Goal: Task Accomplishment & Management: Complete application form

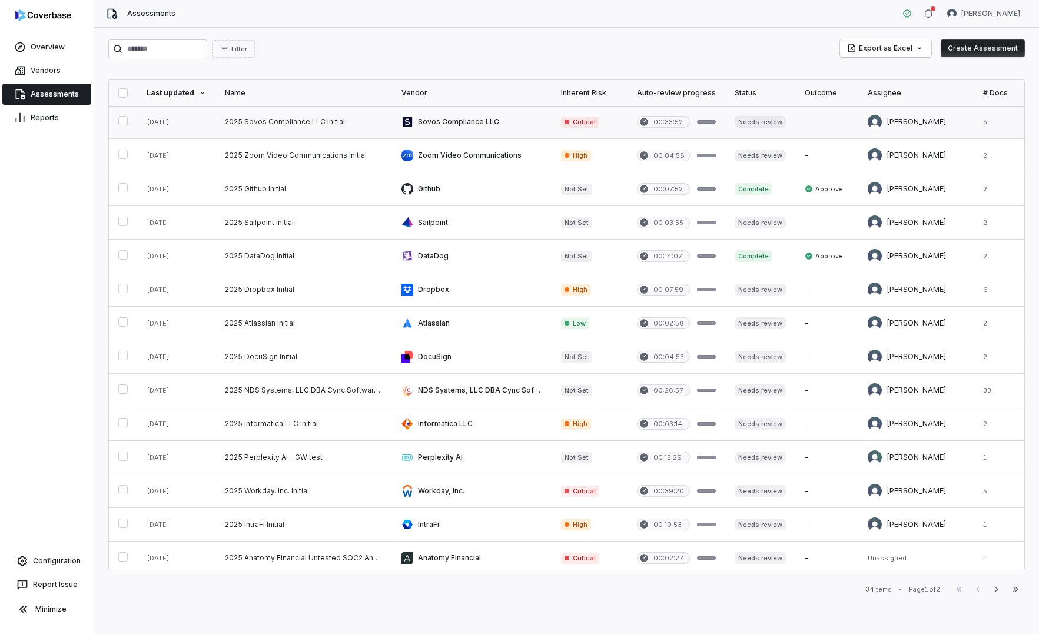
scroll to position [1, 0]
click at [41, 74] on link "Vendors" at bounding box center [46, 70] width 89 height 21
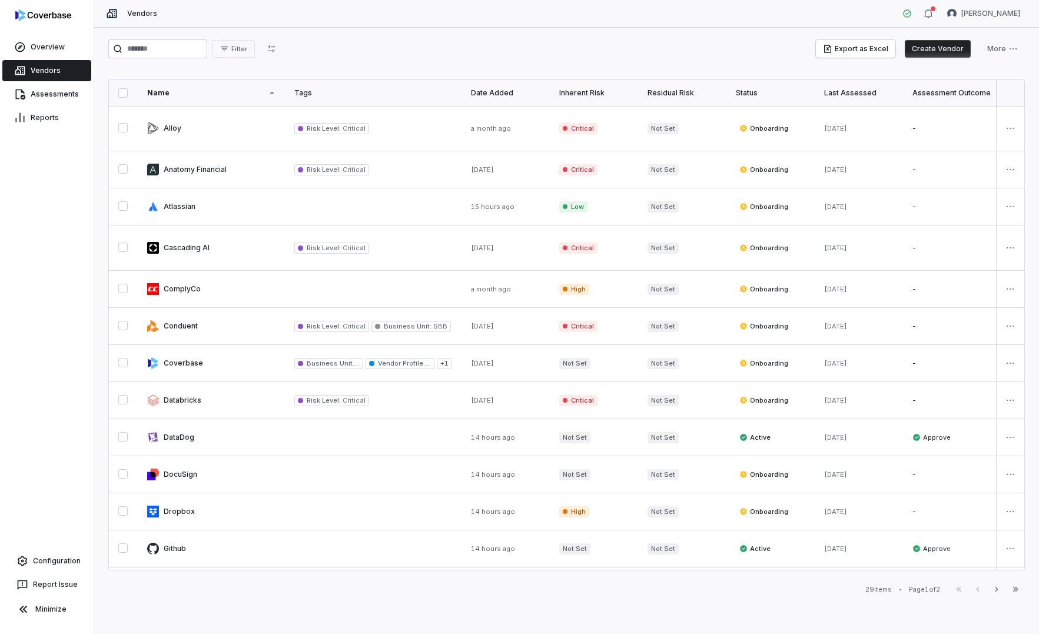
click at [890, 54] on button "Create Vendor" at bounding box center [938, 49] width 66 height 18
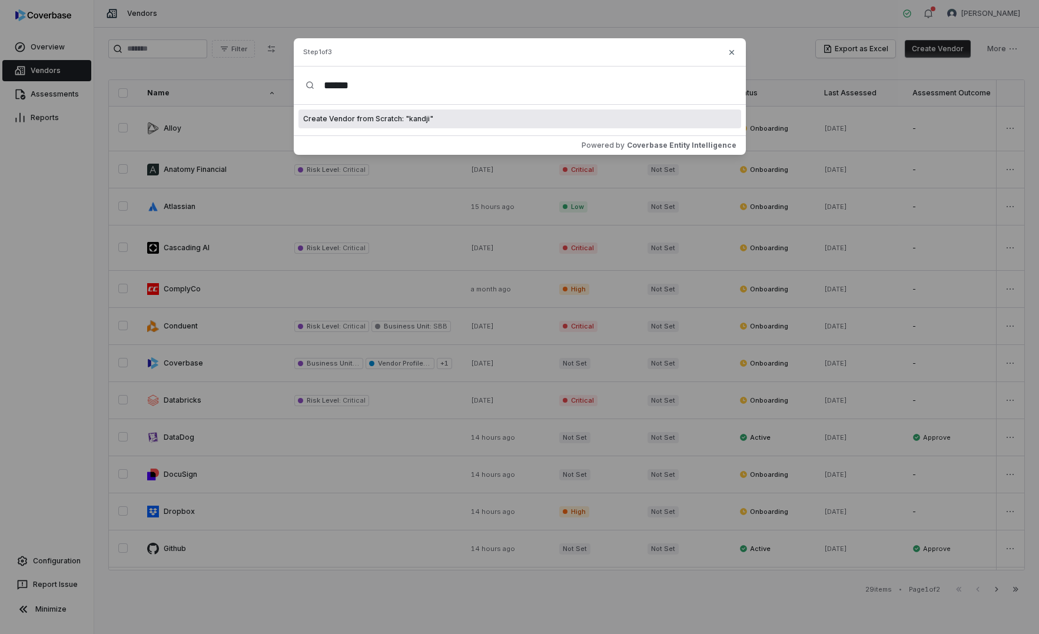
click at [328, 81] on input "******" at bounding box center [523, 86] width 419 height 38
type input "******"
click at [520, 121] on div "Create Vendor from Scratch: " Kandji "" at bounding box center [520, 119] width 443 height 19
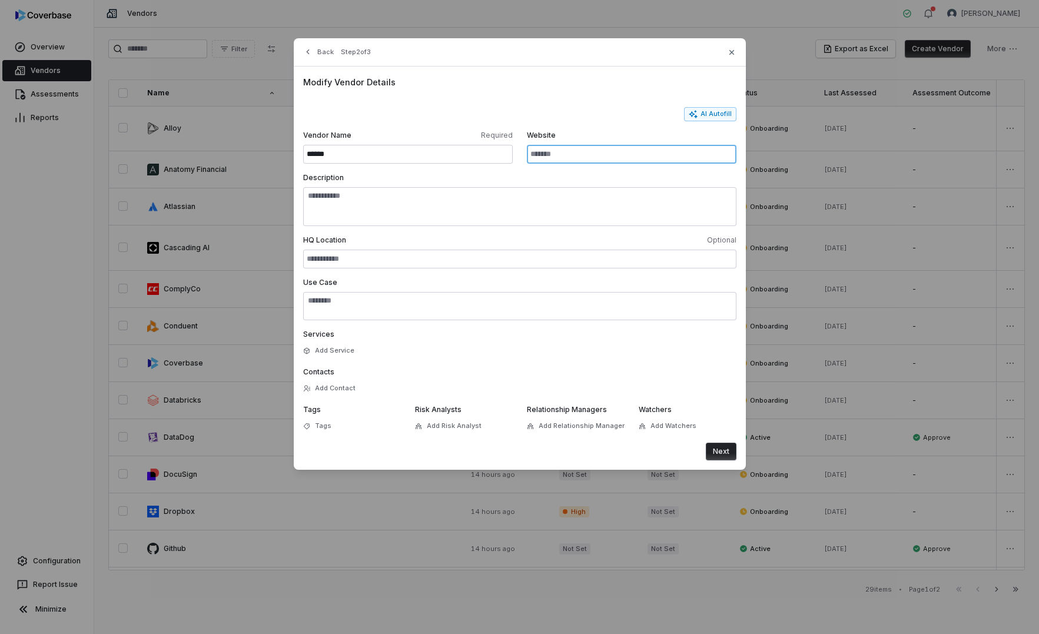
click at [579, 155] on input "Website" at bounding box center [632, 154] width 210 height 19
paste input "**********"
type input "**********"
click at [705, 101] on div "**********" at bounding box center [520, 268] width 452 height 403
click at [705, 115] on button "AI Autofill" at bounding box center [710, 114] width 52 height 14
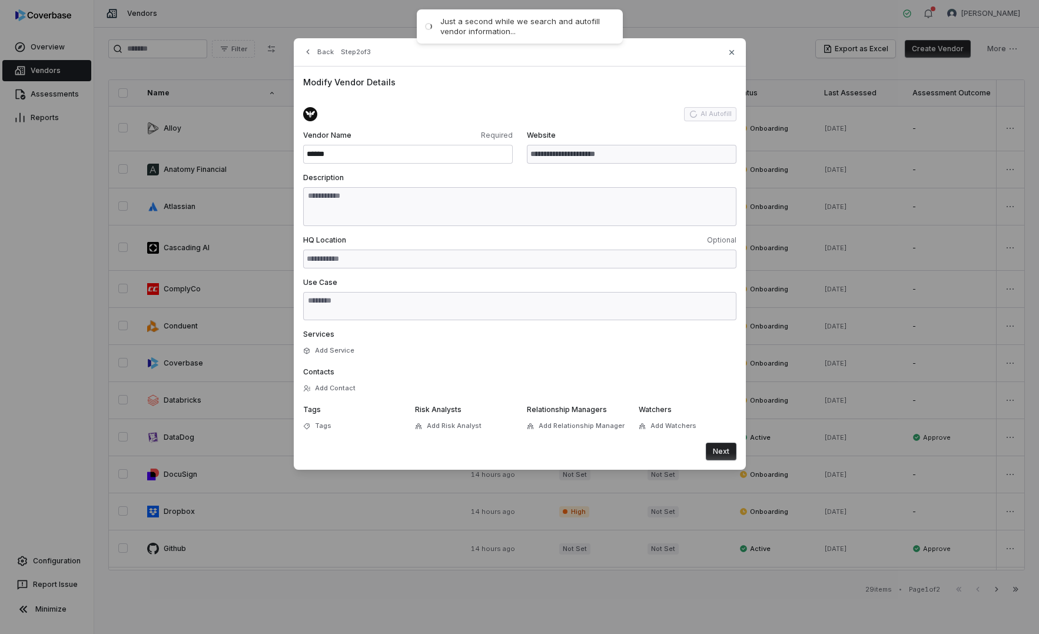
type input "**********"
type textarea "**********"
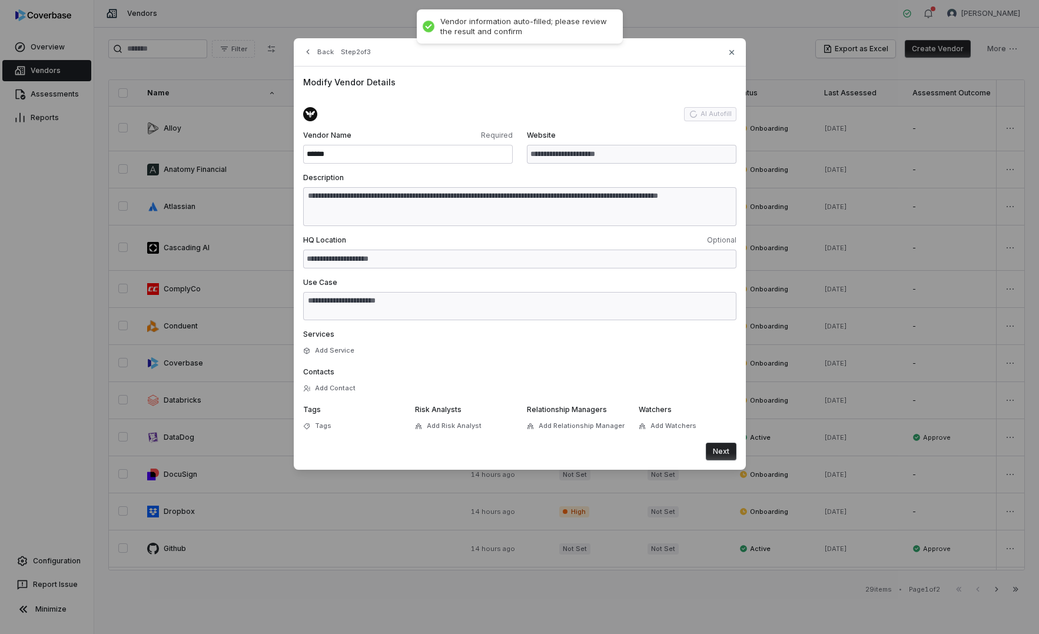
type textarea "**********"
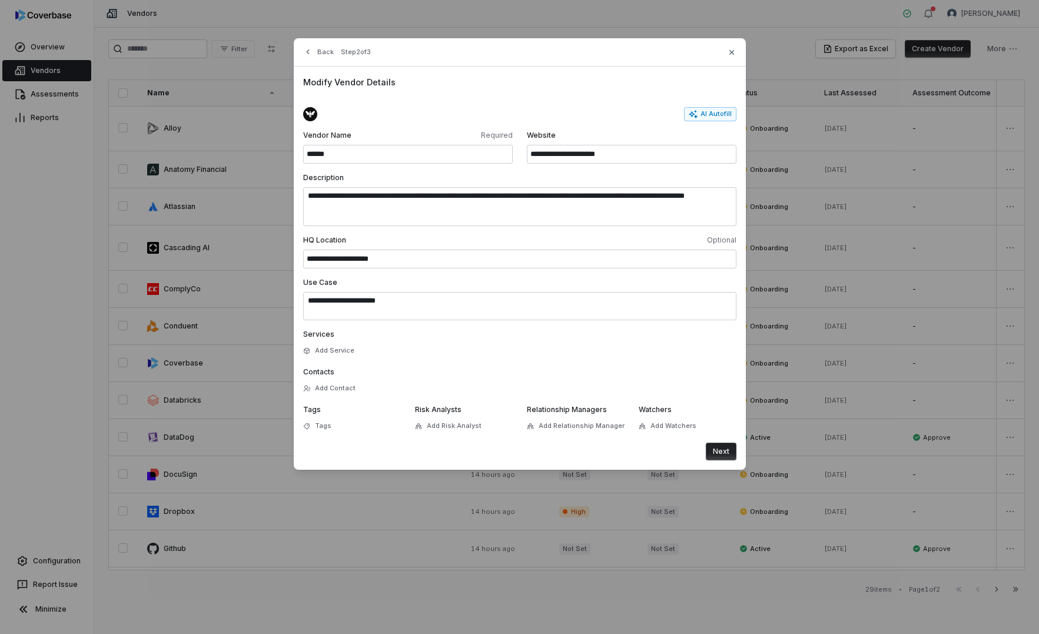
click at [717, 436] on button "Next" at bounding box center [721, 452] width 31 height 18
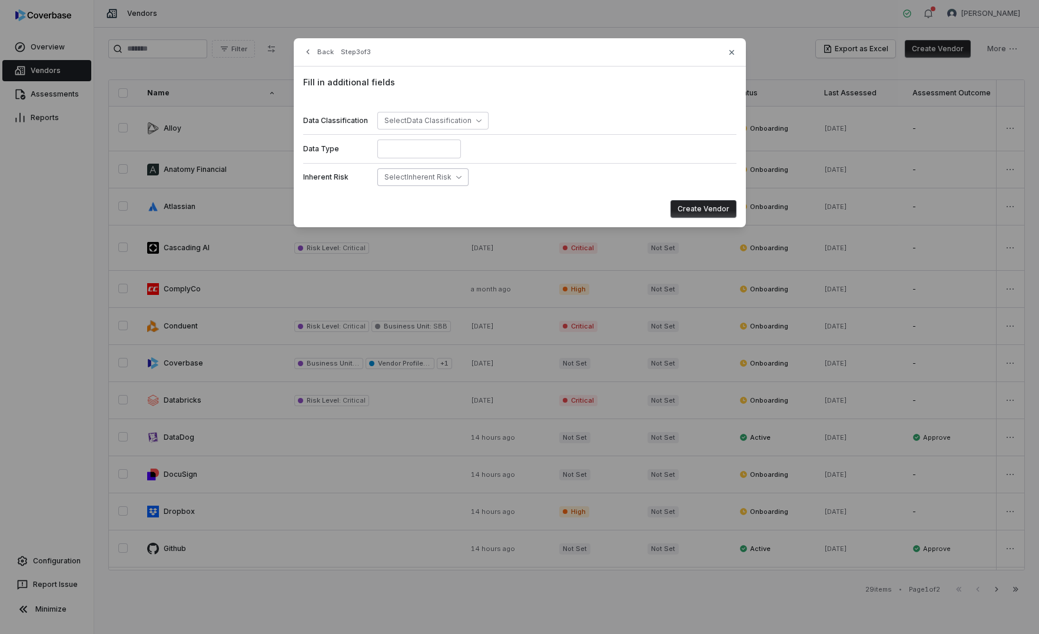
click at [445, 175] on span "Select Inherent Risk" at bounding box center [417, 177] width 67 height 9
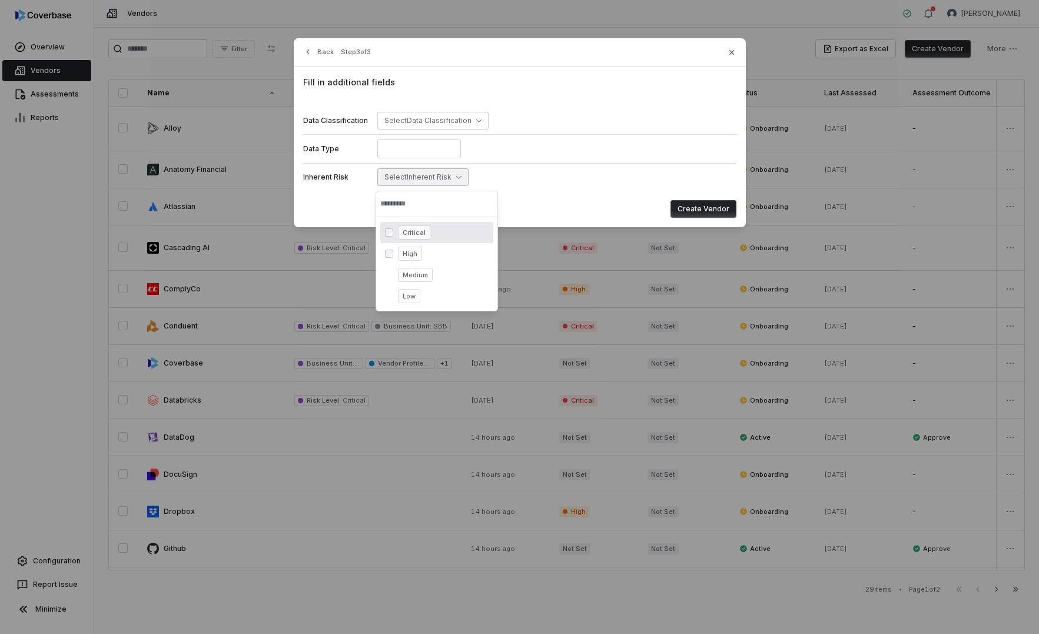
click at [685, 207] on button "Create Vendor" at bounding box center [704, 209] width 66 height 18
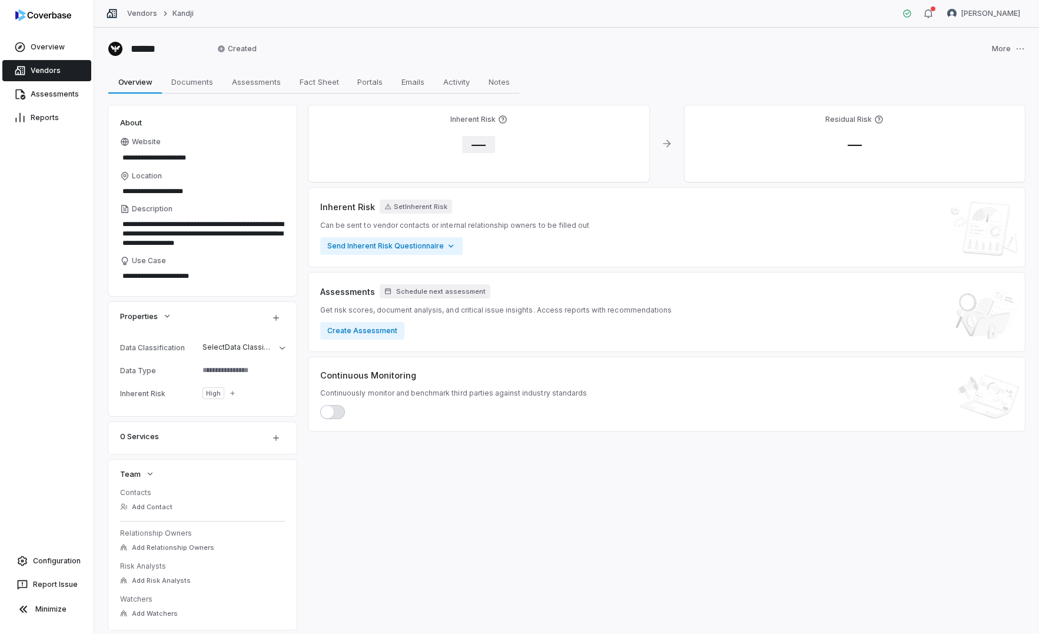
click at [483, 145] on span "—" at bounding box center [478, 144] width 33 height 17
click at [520, 218] on body "**********" at bounding box center [519, 317] width 1039 height 634
click at [633, 282] on button "Save" at bounding box center [628, 280] width 26 height 14
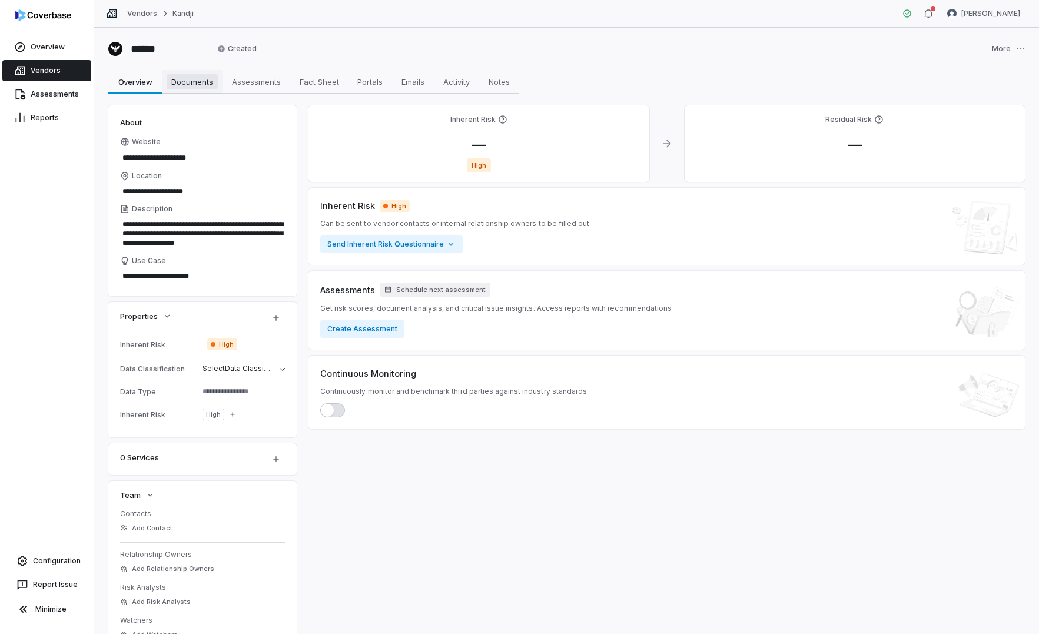
click at [203, 88] on span "Documents" at bounding box center [192, 81] width 51 height 15
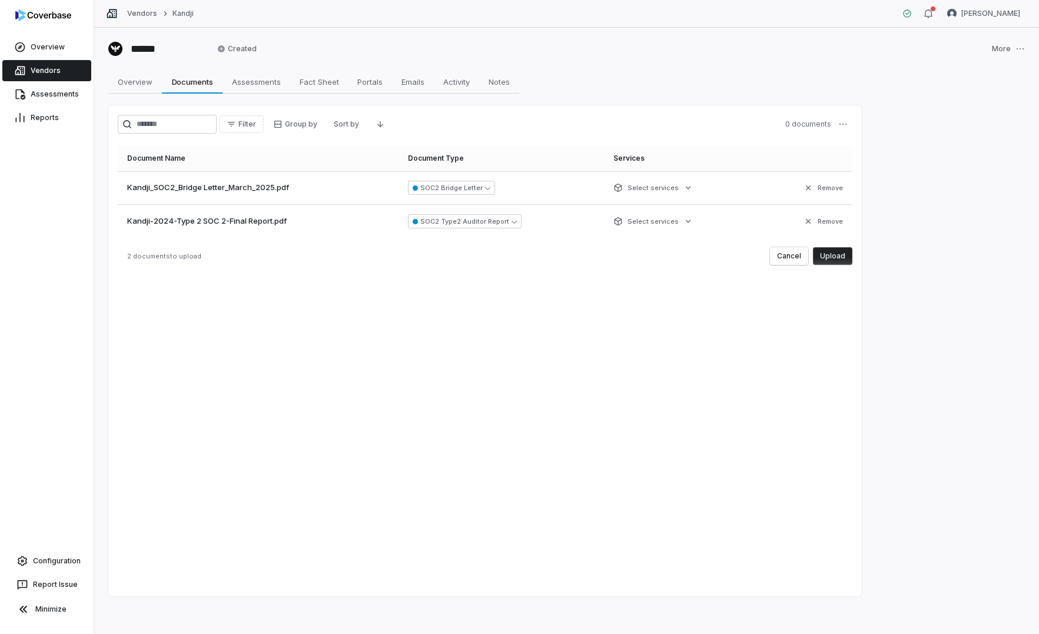
click at [843, 261] on button "Upload" at bounding box center [832, 256] width 39 height 18
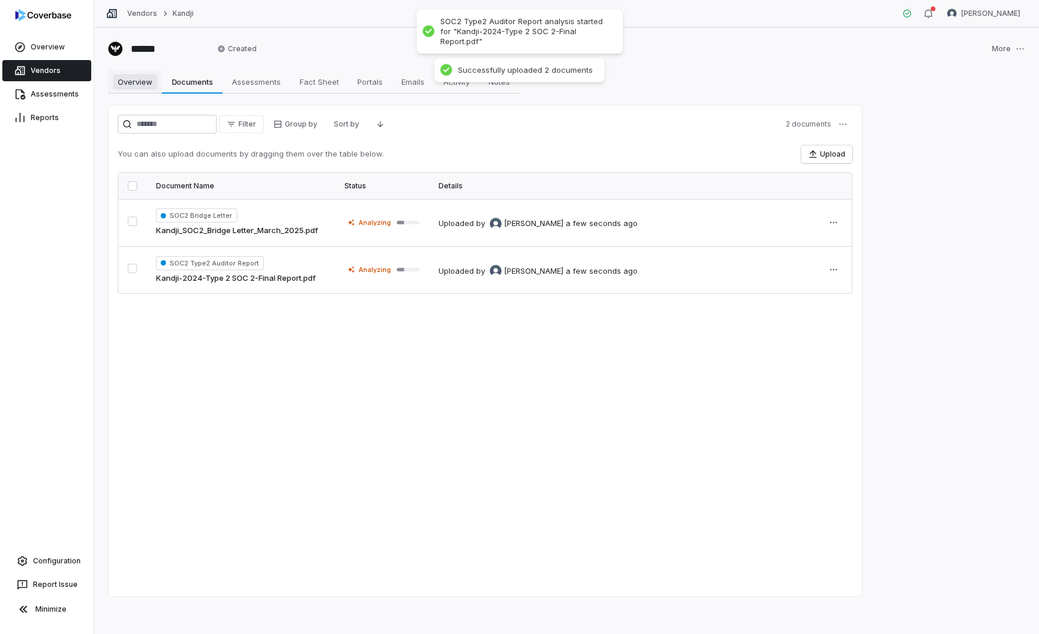
click at [137, 85] on span "Overview" at bounding box center [135, 81] width 44 height 15
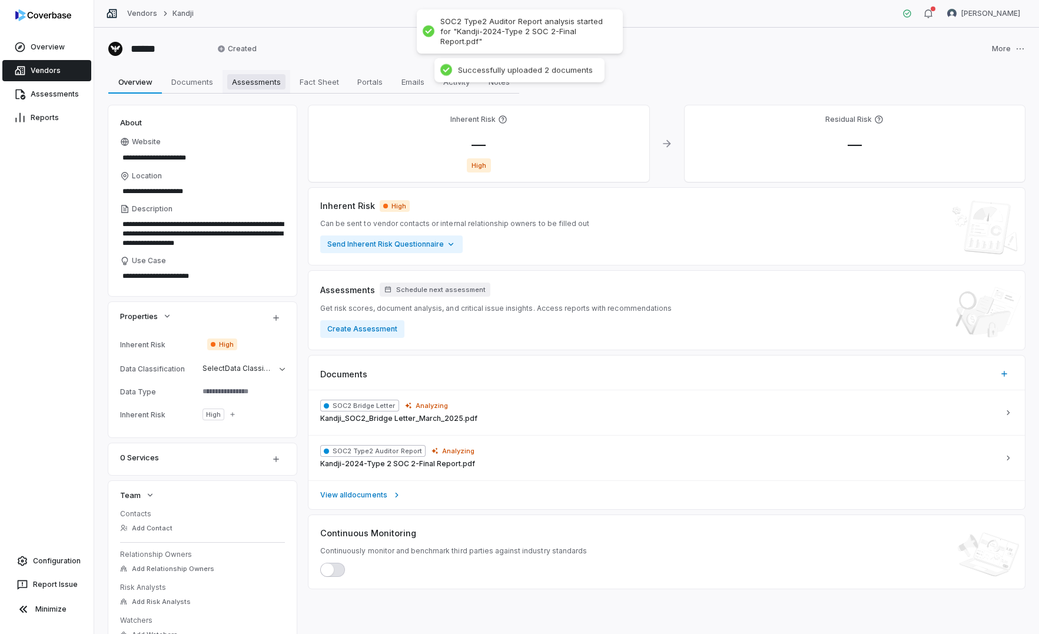
click at [252, 83] on span "Assessments" at bounding box center [256, 81] width 58 height 15
type textarea "*"
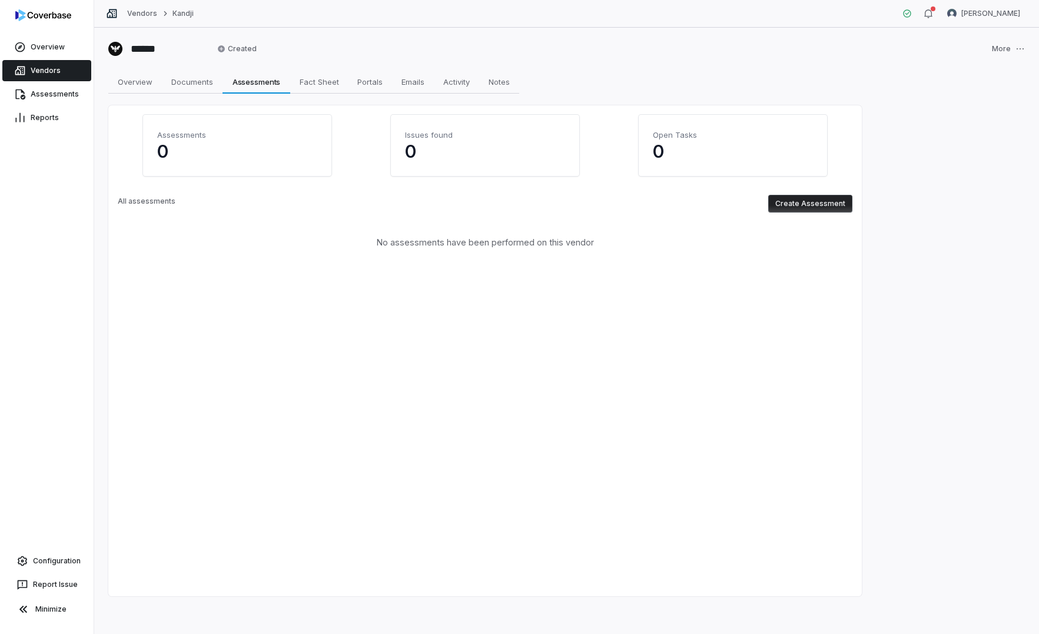
click at [795, 201] on button "Create Assessment" at bounding box center [810, 204] width 84 height 18
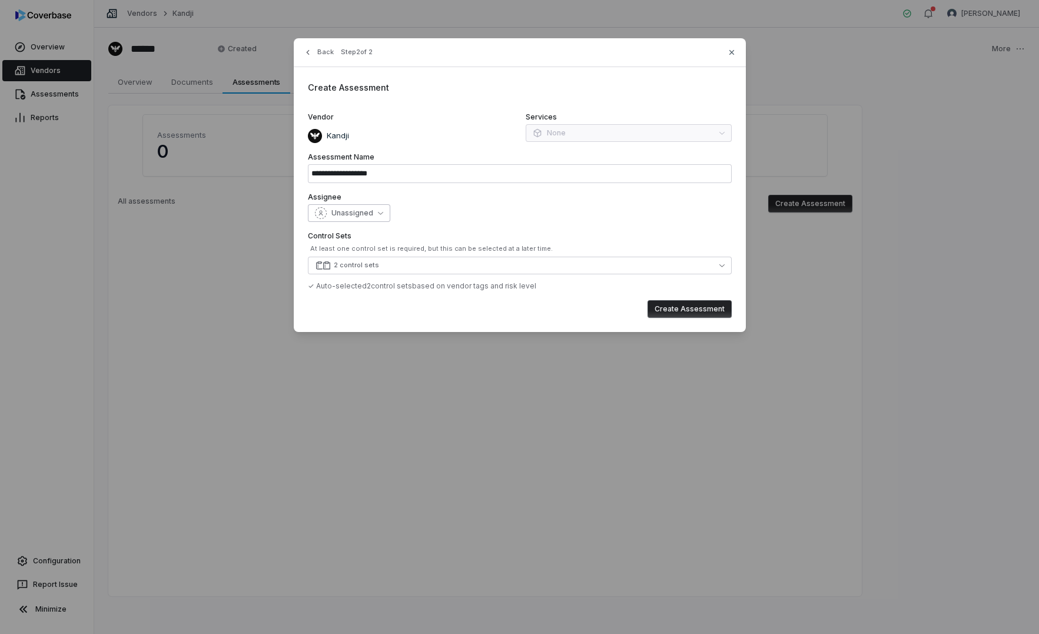
click at [376, 209] on button "Unassigned" at bounding box center [349, 213] width 82 height 18
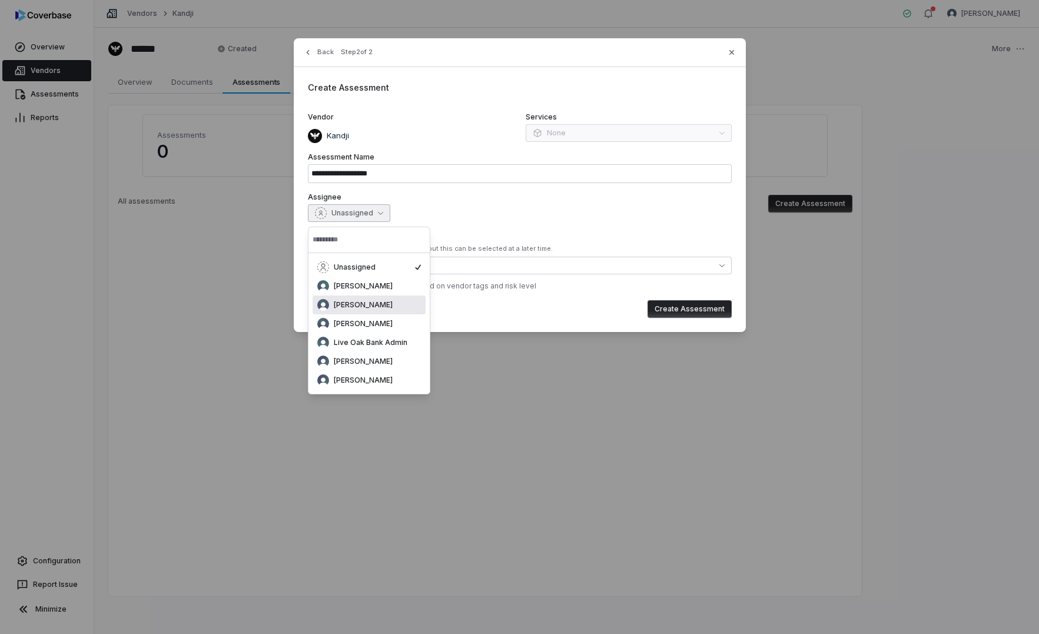
click at [367, 304] on div "[PERSON_NAME]" at bounding box center [369, 305] width 104 height 12
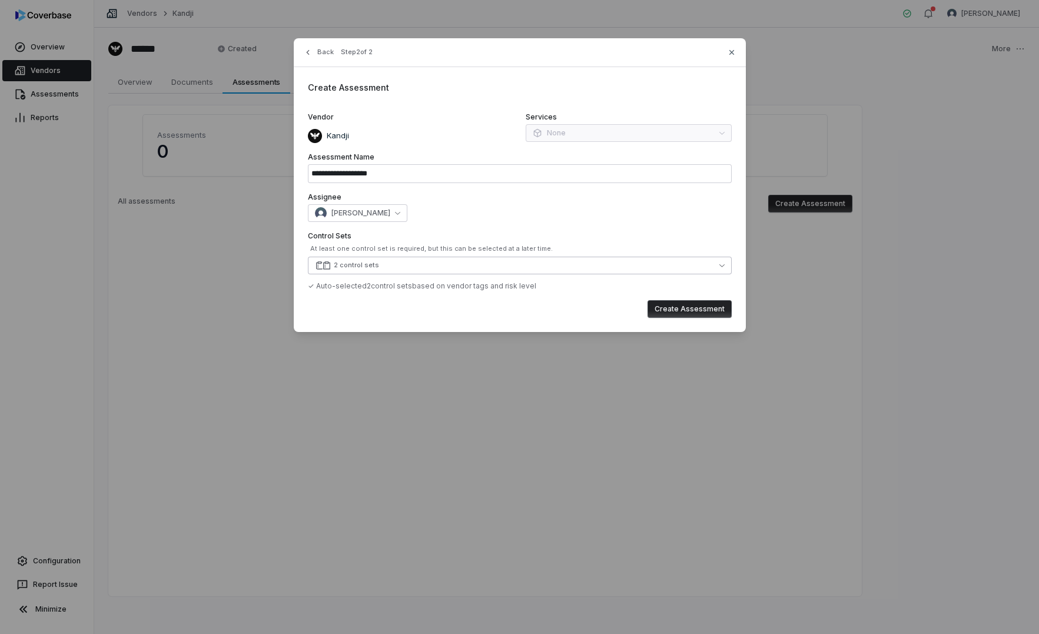
click at [406, 272] on button "2 control sets" at bounding box center [520, 266] width 424 height 18
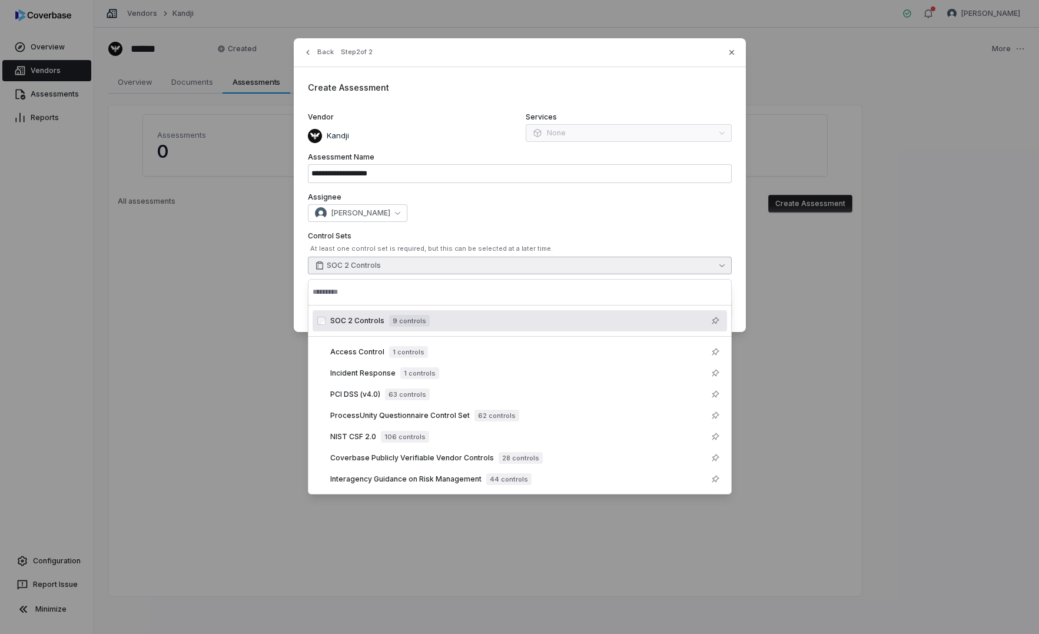
click at [692, 218] on div "[PERSON_NAME]" at bounding box center [520, 213] width 424 height 18
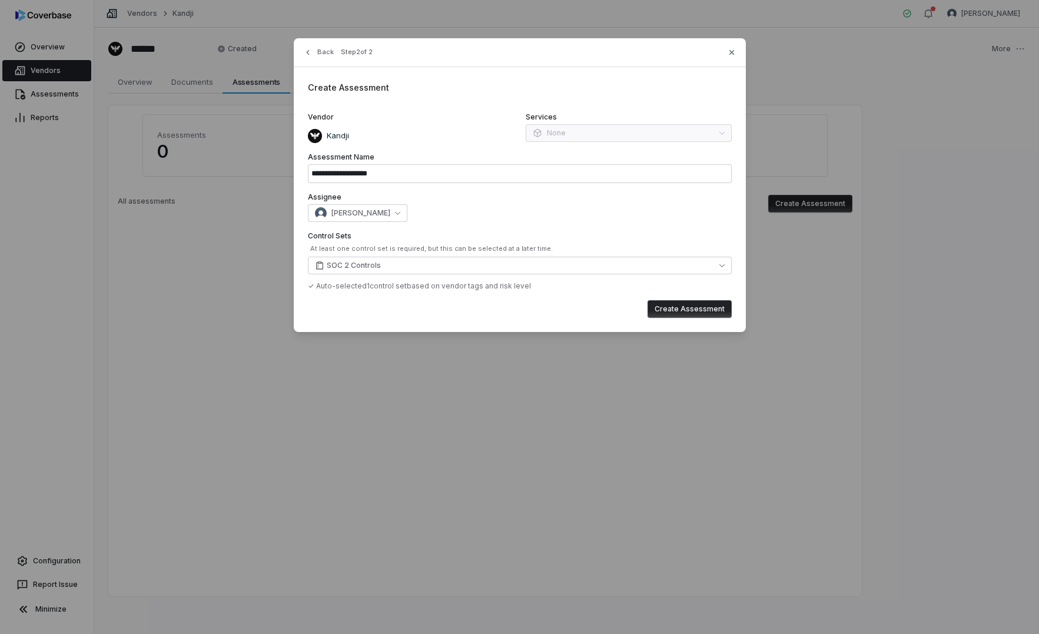
click at [705, 315] on button "Create Assessment" at bounding box center [690, 309] width 84 height 18
type input "**********"
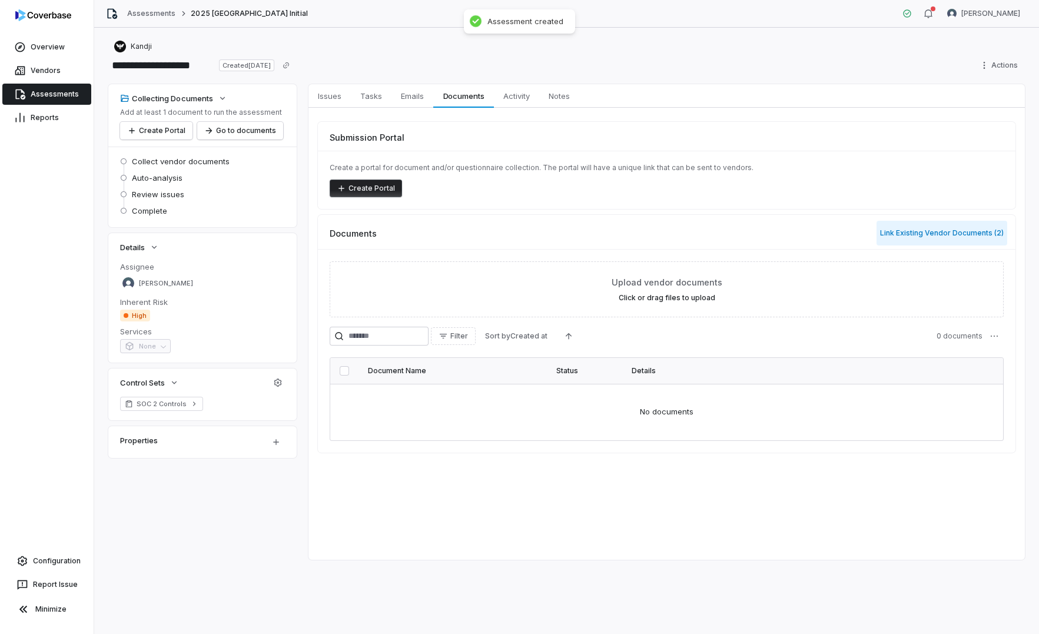
click at [890, 235] on button "Link Existing Vendor Documents ( 2 )" at bounding box center [942, 233] width 131 height 25
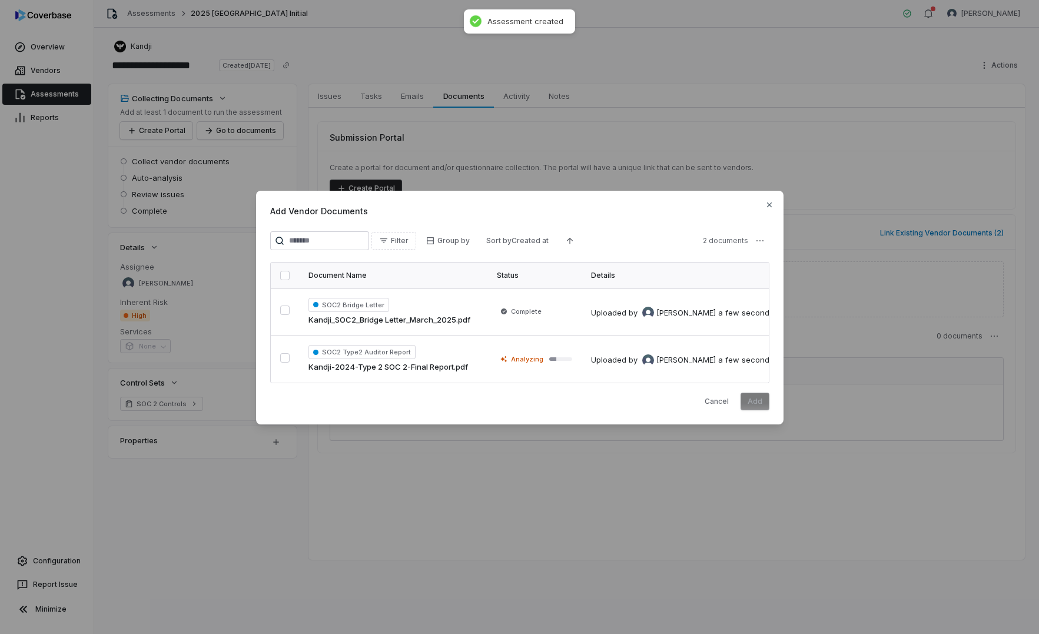
click at [280, 273] on button "button" at bounding box center [284, 275] width 9 height 9
click at [762, 403] on button "Add" at bounding box center [755, 402] width 29 height 18
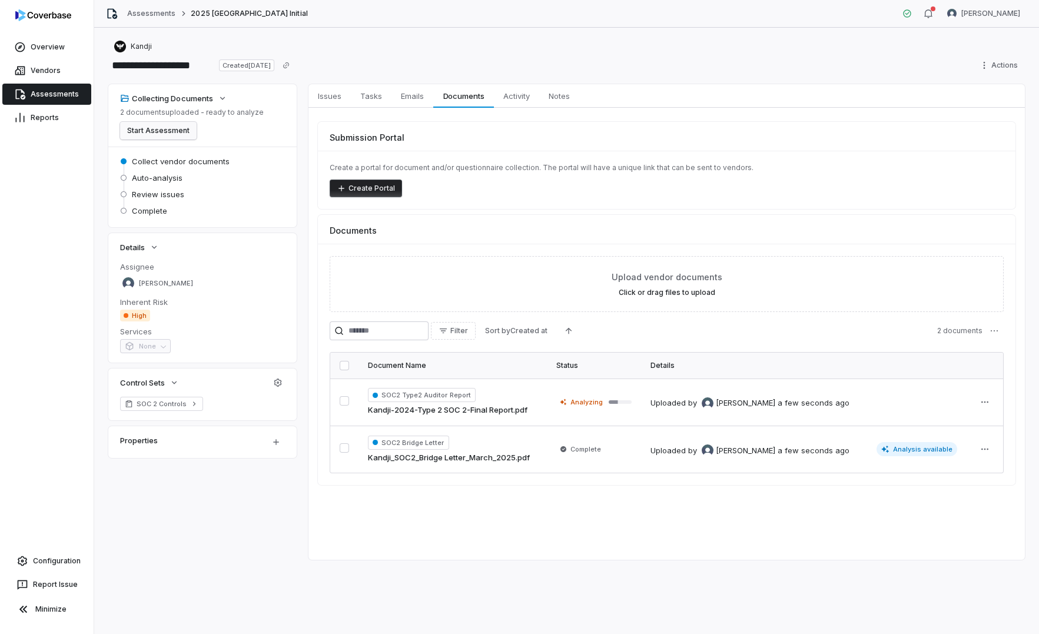
click at [174, 131] on button "Start Assessment" at bounding box center [158, 131] width 77 height 18
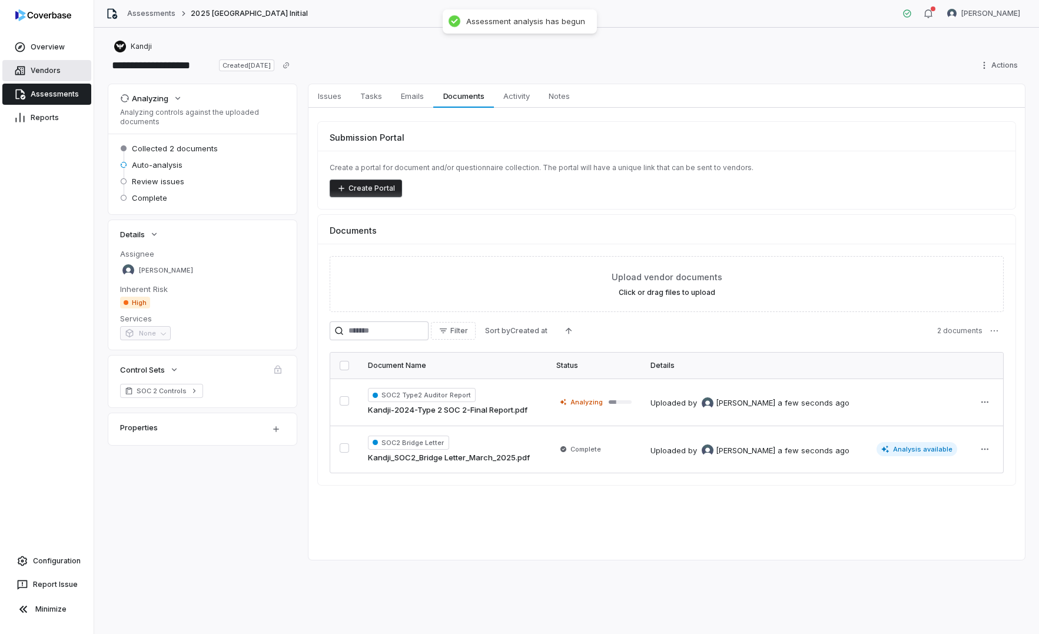
click at [48, 72] on link "Vendors" at bounding box center [46, 70] width 89 height 21
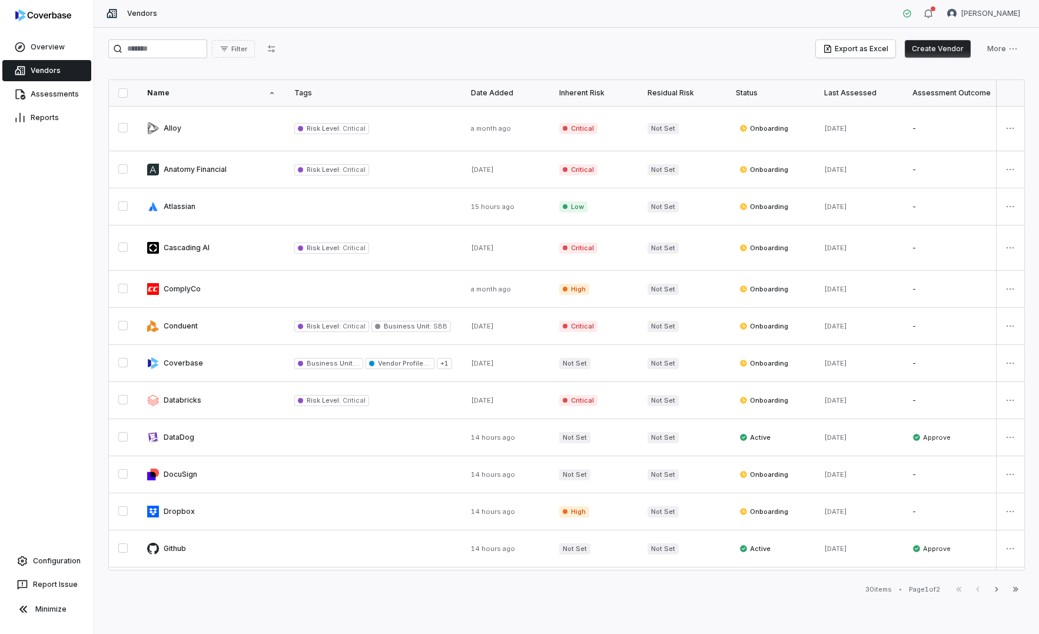
click at [890, 50] on button "Create Vendor" at bounding box center [938, 49] width 66 height 18
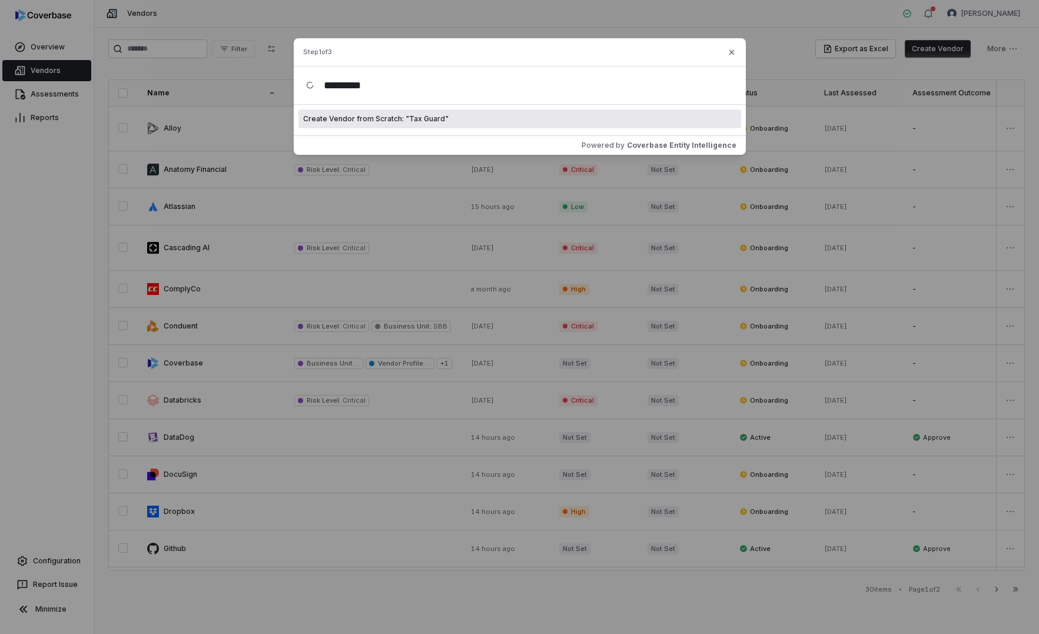
type input "*********"
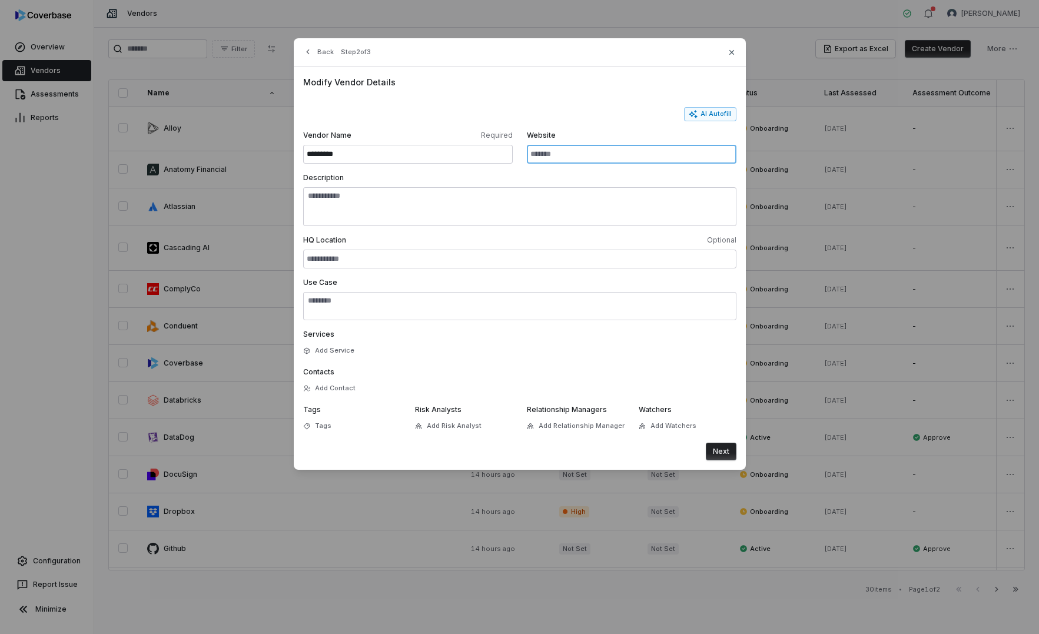
click at [576, 151] on input "Website" at bounding box center [632, 154] width 210 height 19
paste input "**********"
click at [718, 114] on button "AI Autofill" at bounding box center [710, 114] width 52 height 14
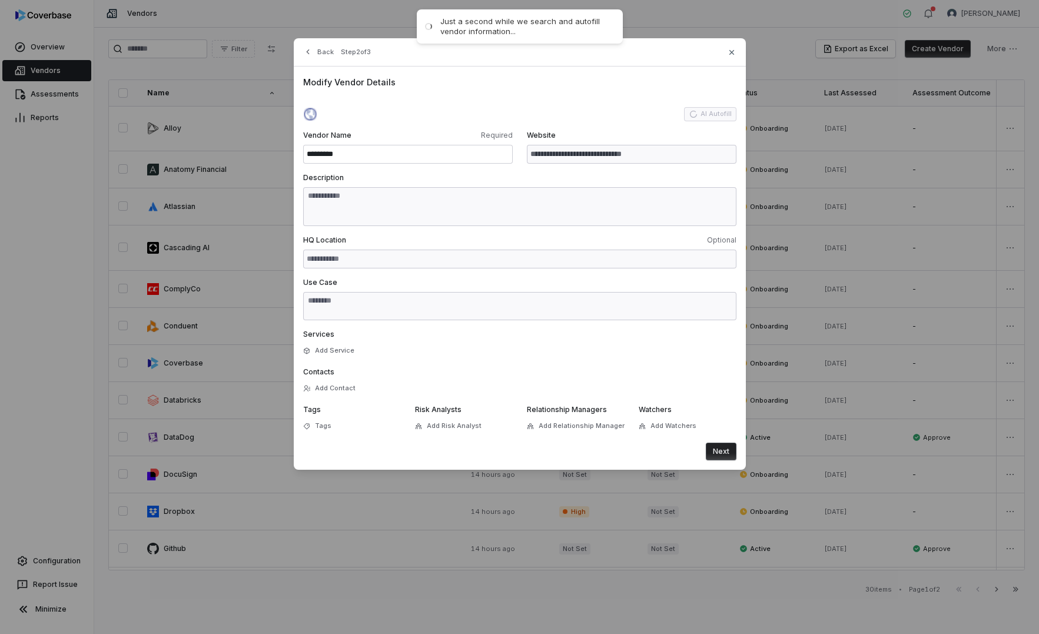
type input "**********"
type textarea "**********"
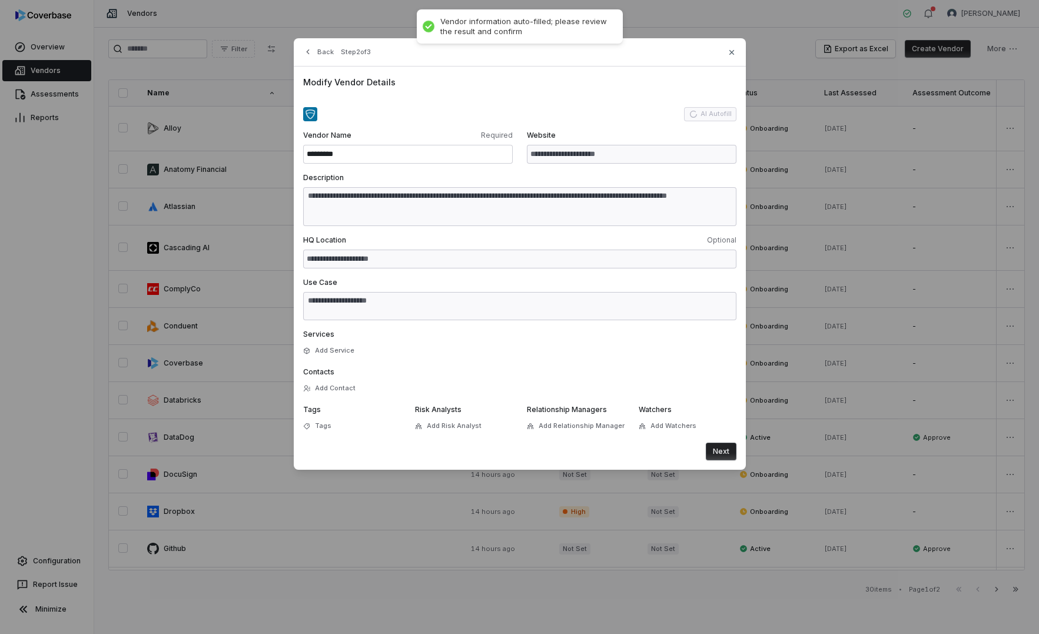
type textarea "**********"
click at [726, 436] on button "Next" at bounding box center [721, 452] width 31 height 18
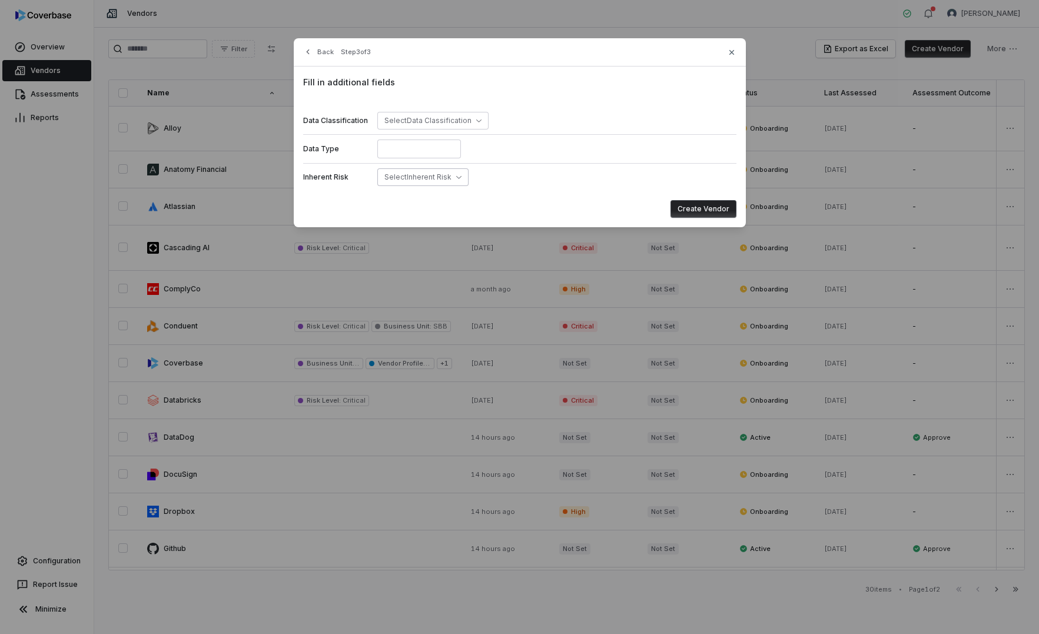
click at [434, 185] on button "Select Inherent Risk" at bounding box center [422, 177] width 91 height 18
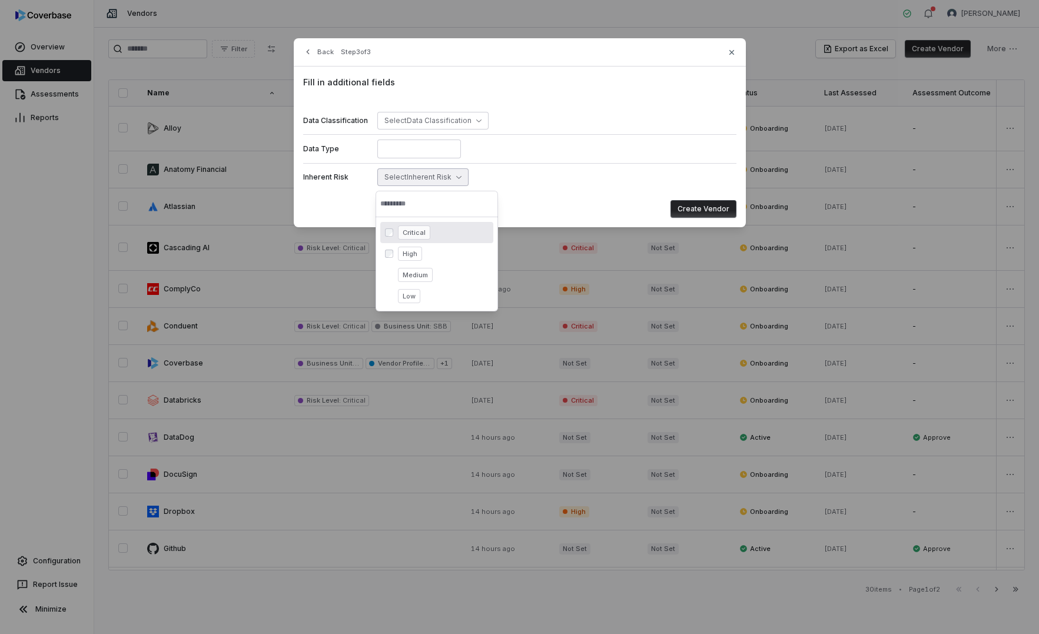
click at [728, 205] on button "Create Vendor" at bounding box center [704, 209] width 66 height 18
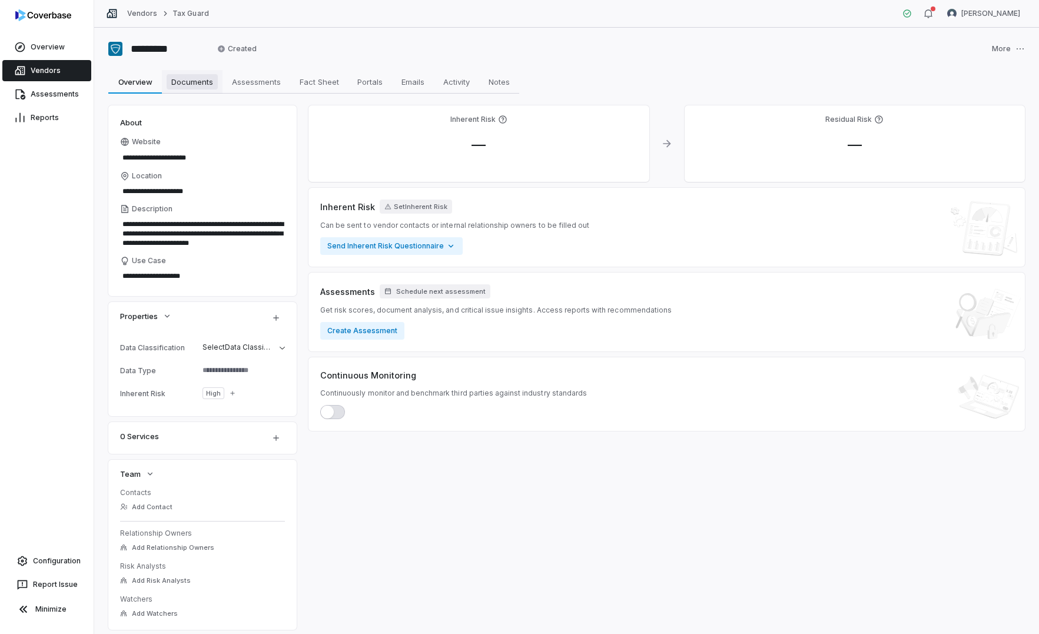
click at [183, 86] on span "Documents" at bounding box center [192, 81] width 51 height 15
type textarea "*"
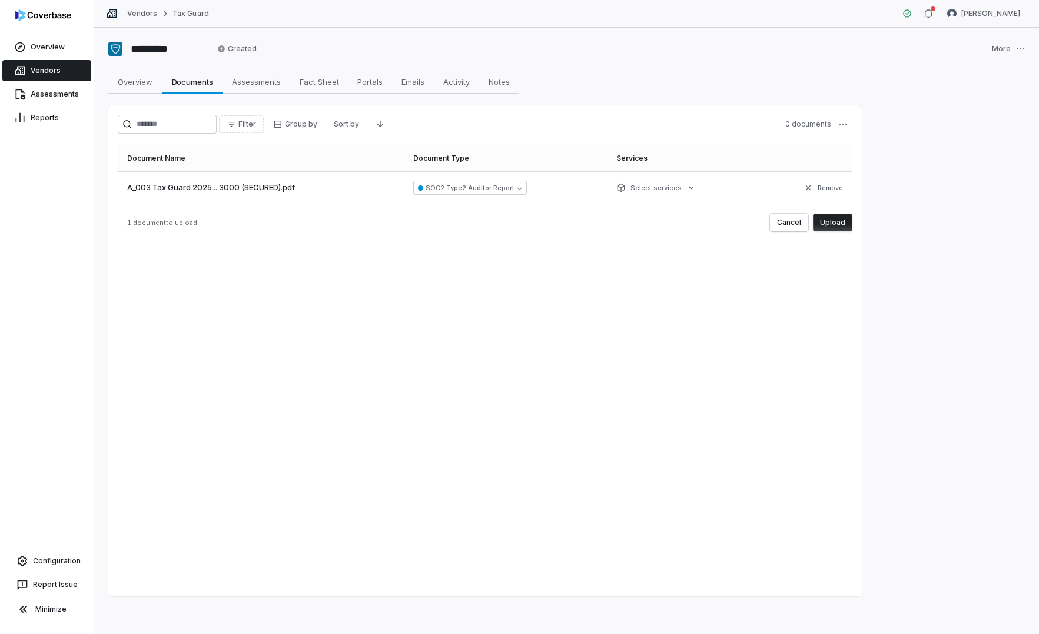
click at [834, 216] on button "Upload" at bounding box center [832, 223] width 39 height 18
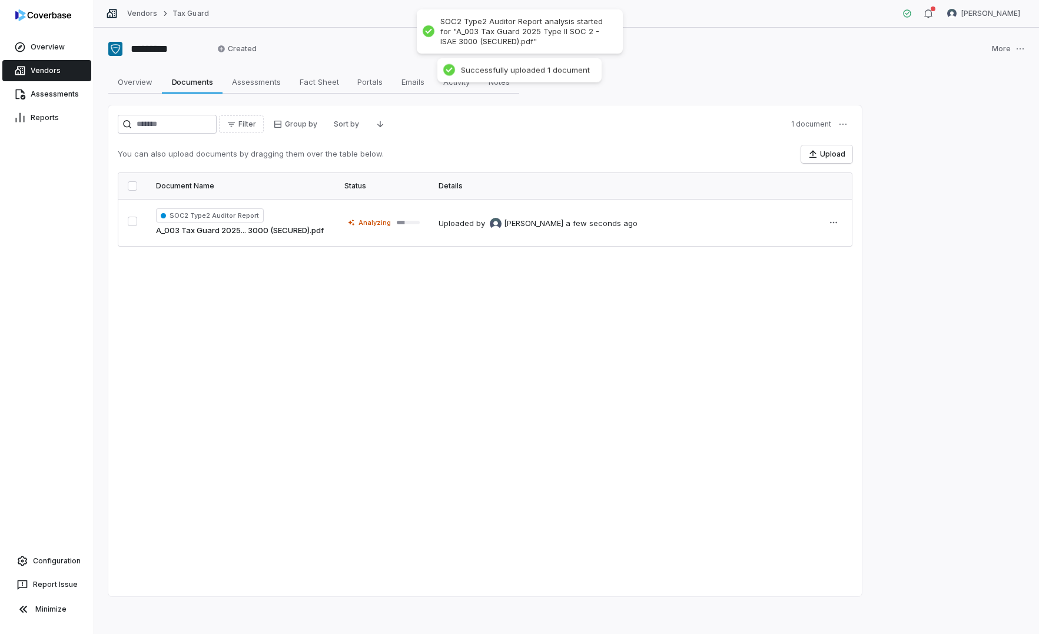
click at [293, 311] on div "Filter Group by Sort by 1 document You can also upload documents by dragging th…" at bounding box center [485, 350] width 754 height 491
click at [254, 77] on span "Assessments" at bounding box center [256, 81] width 58 height 15
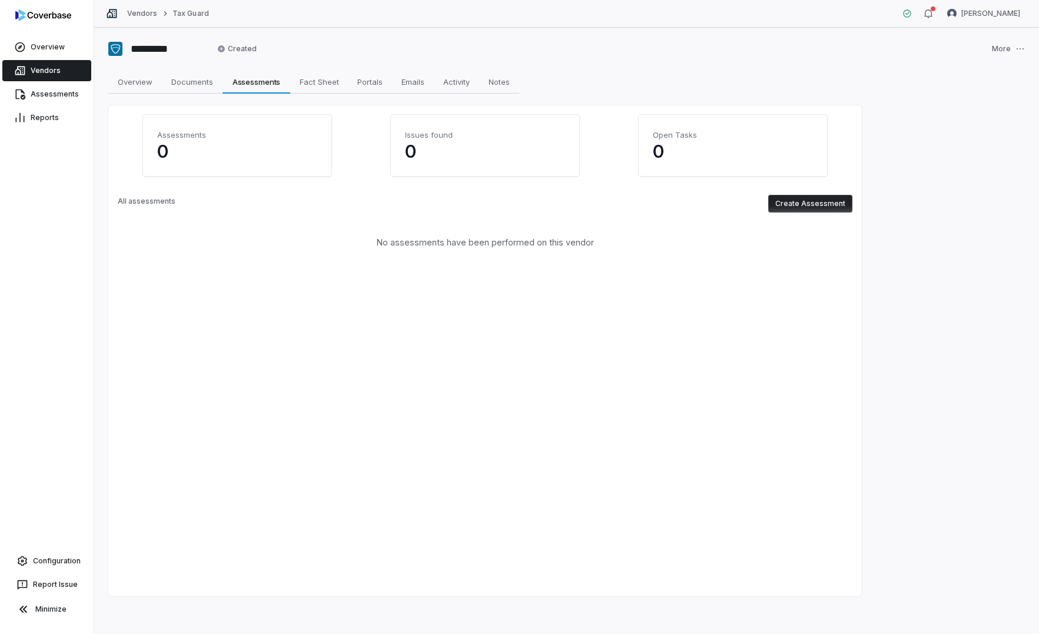
click at [828, 198] on button "Create Assessment" at bounding box center [810, 204] width 84 height 18
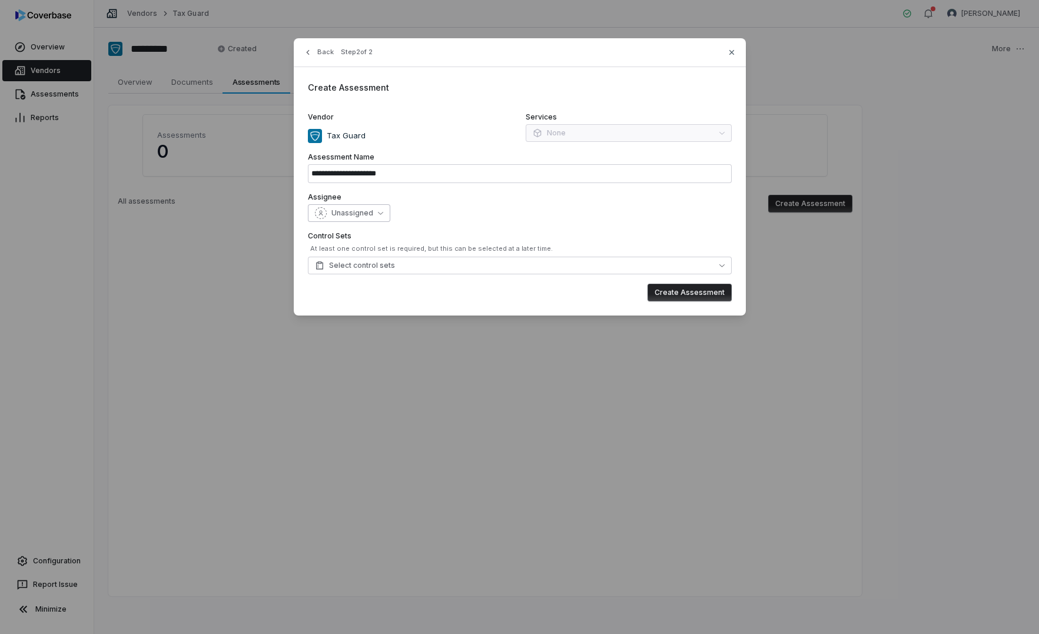
click at [367, 215] on span "Unassigned" at bounding box center [352, 212] width 42 height 9
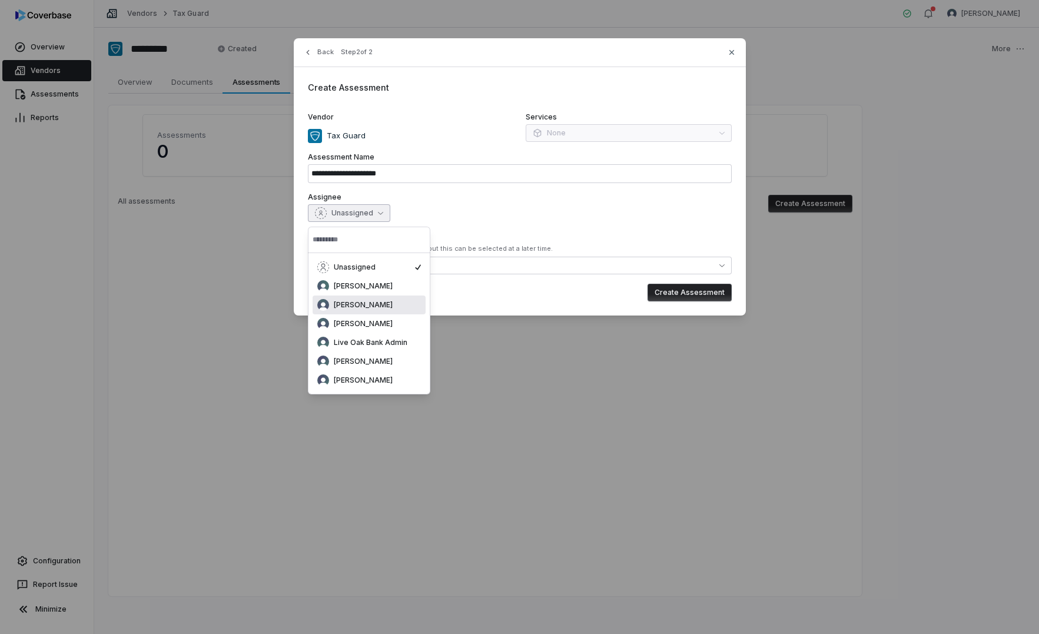
click at [357, 303] on span "[PERSON_NAME]" at bounding box center [363, 304] width 59 height 9
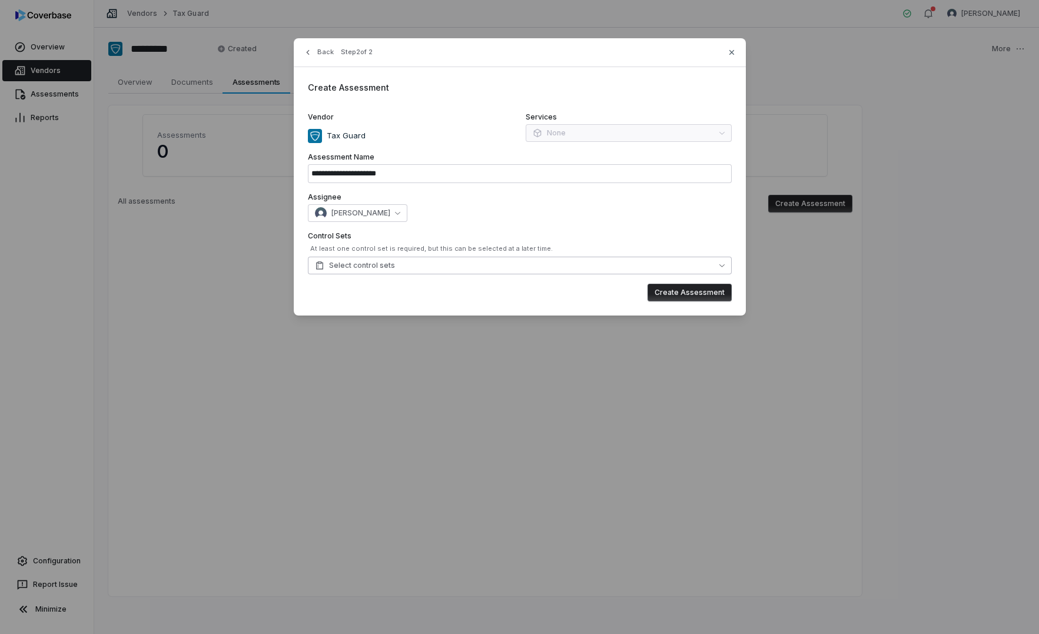
click at [386, 268] on span "Select control sets" at bounding box center [355, 265] width 80 height 9
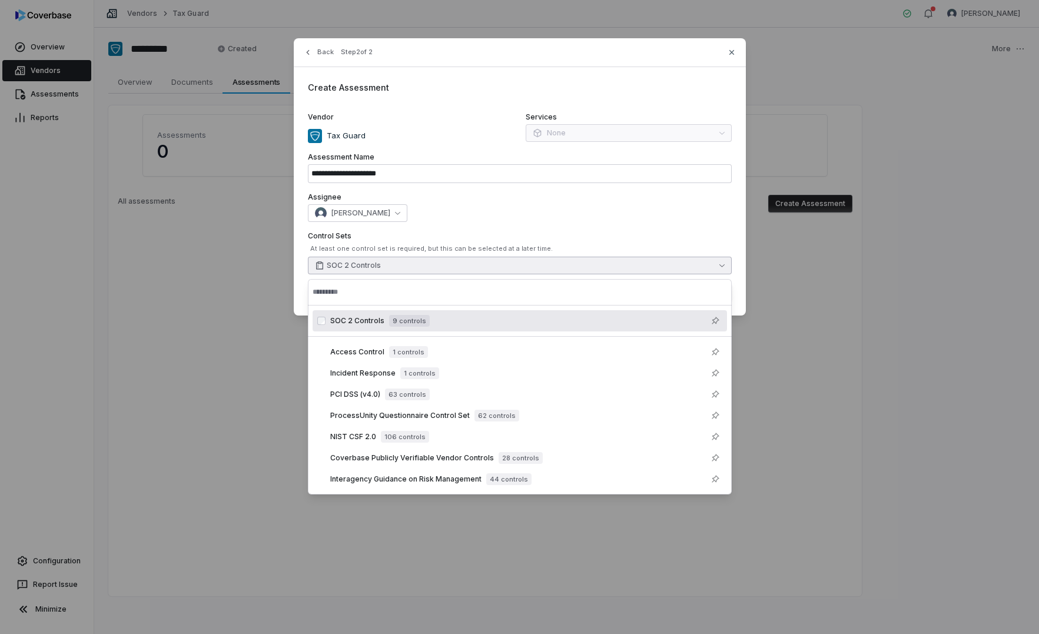
click at [602, 188] on div "**********" at bounding box center [520, 176] width 452 height 277
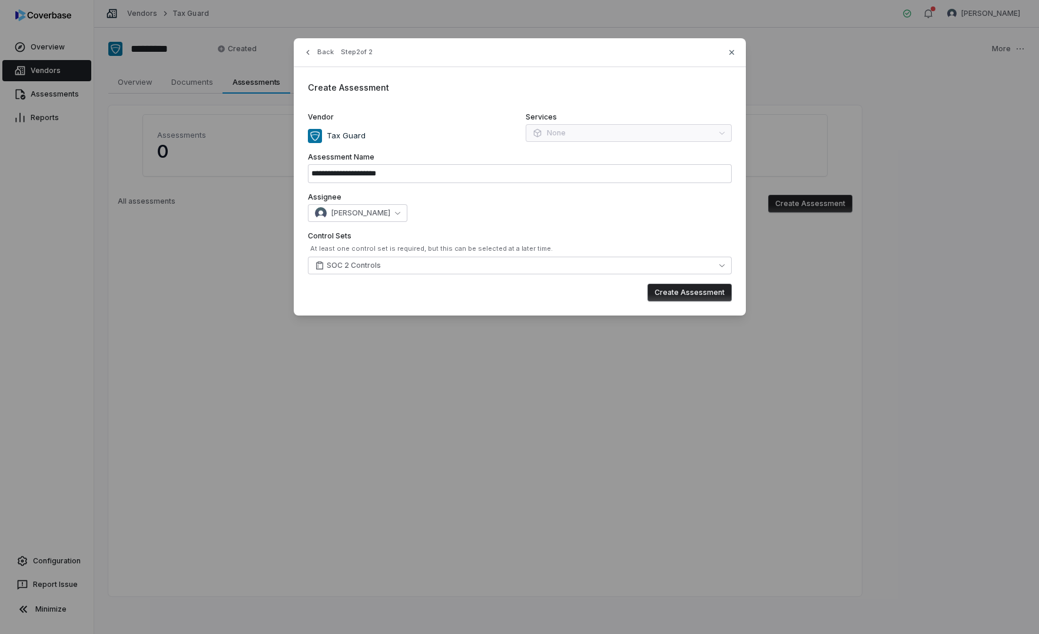
click at [716, 292] on button "Create Assessment" at bounding box center [690, 293] width 84 height 18
type input "**********"
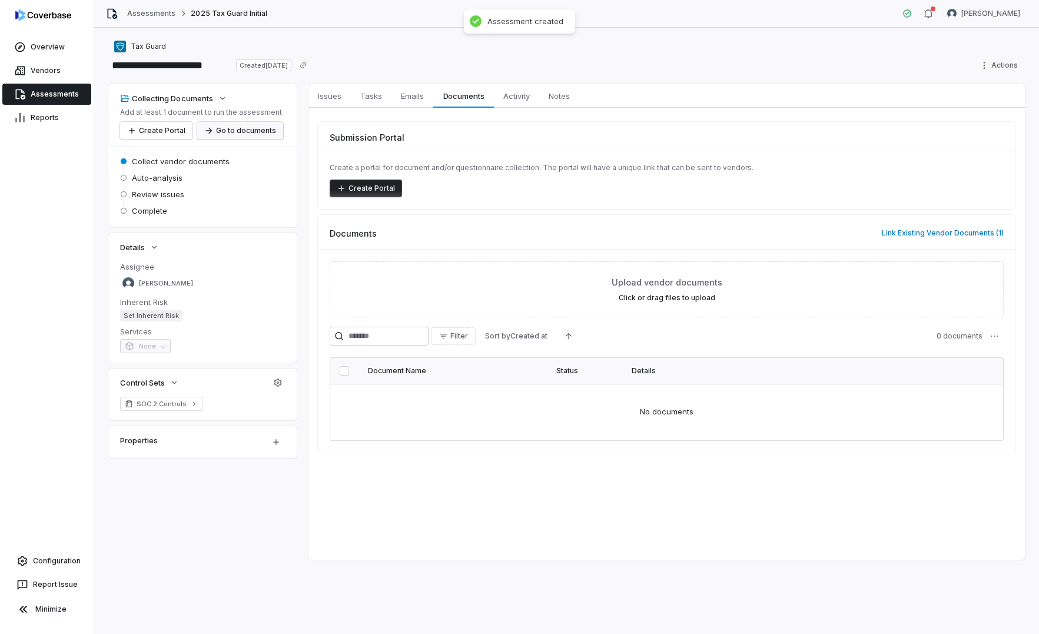
click at [238, 125] on button "Go to documents" at bounding box center [240, 131] width 86 height 18
click at [890, 232] on button "Link Existing Vendor Documents ( 1 )" at bounding box center [942, 233] width 129 height 25
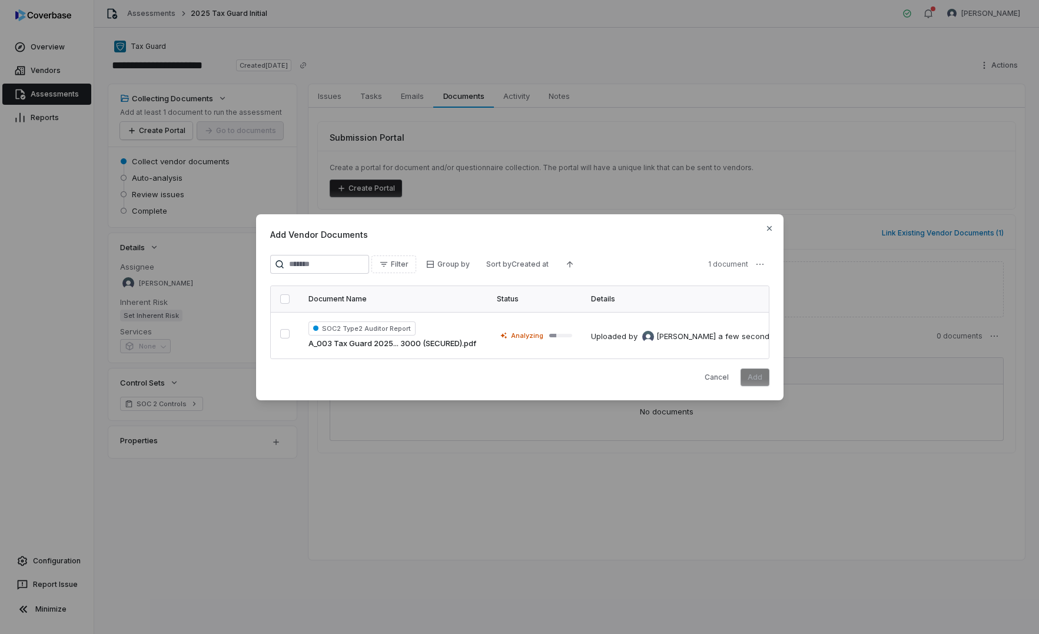
click at [286, 300] on button "button" at bounding box center [284, 298] width 9 height 9
click at [765, 379] on button "Add" at bounding box center [755, 378] width 29 height 18
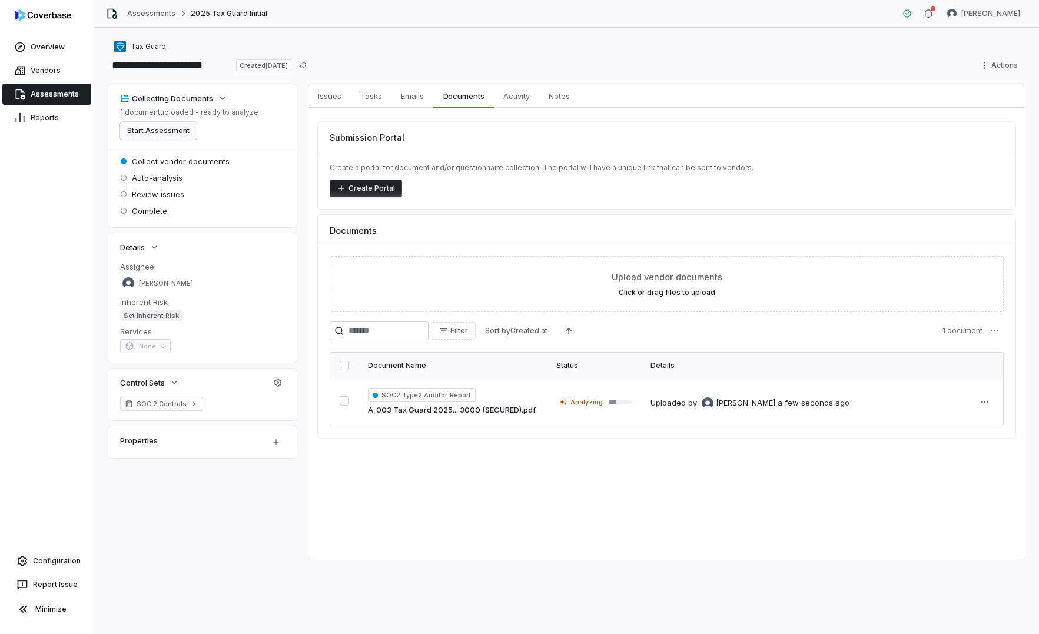
click at [164, 138] on button "Start Assessment" at bounding box center [158, 131] width 77 height 18
click at [36, 97] on link "Assessments" at bounding box center [46, 94] width 89 height 21
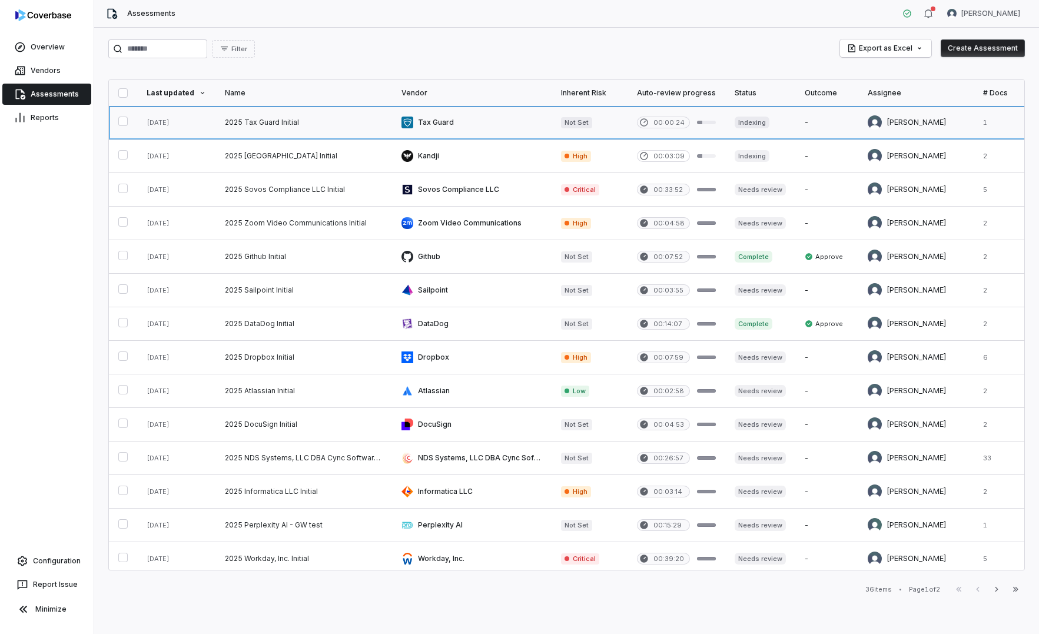
click at [585, 118] on link at bounding box center [590, 122] width 76 height 33
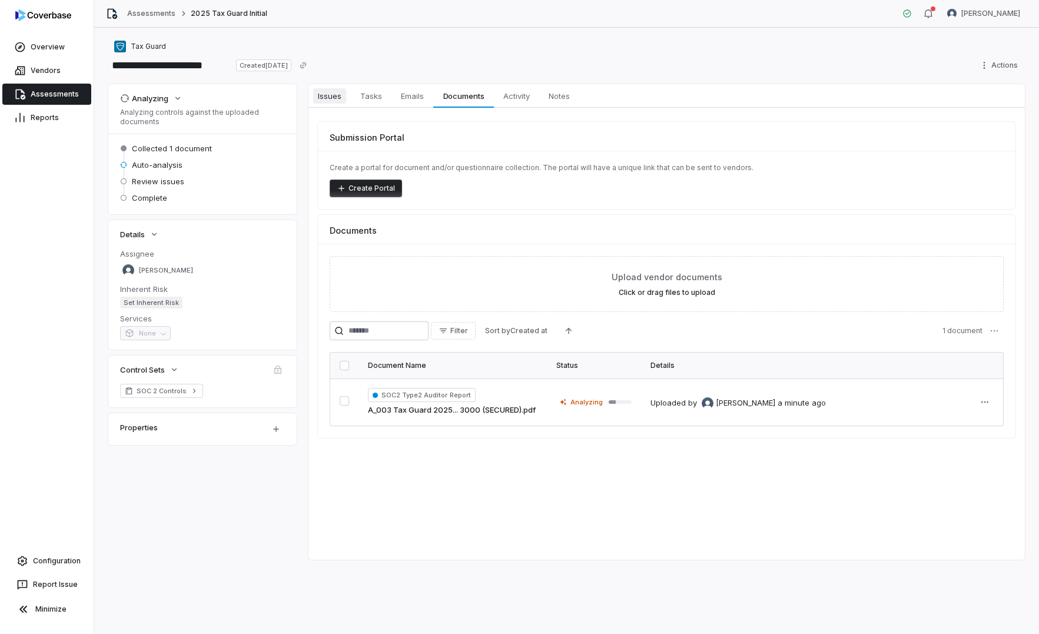
click at [327, 101] on span "Issues" at bounding box center [329, 95] width 33 height 15
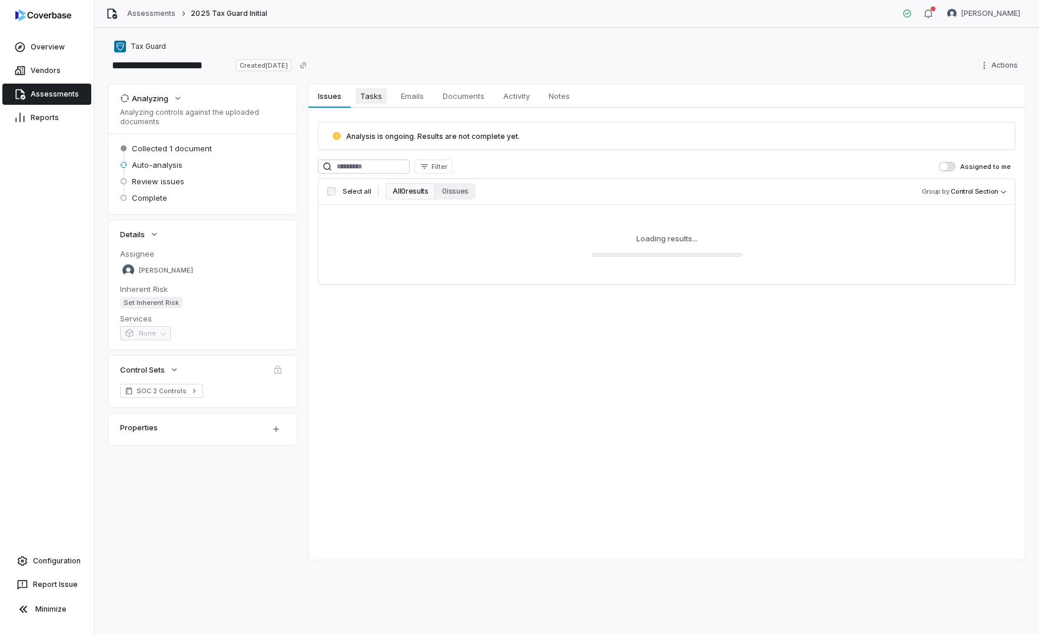
click at [379, 100] on span "Tasks" at bounding box center [371, 95] width 31 height 15
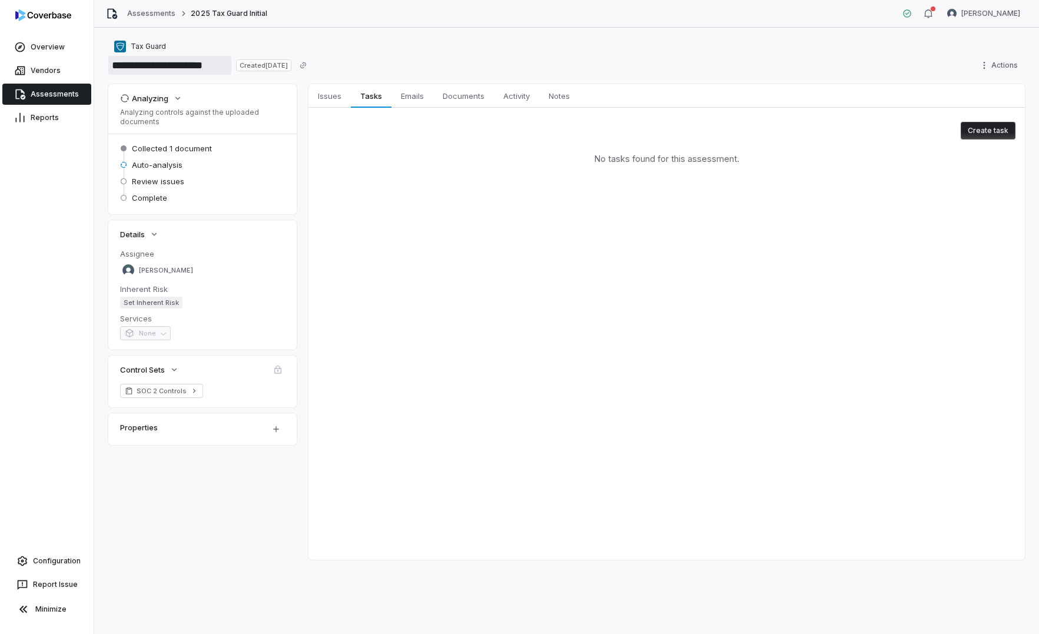
click at [160, 67] on input "**********" at bounding box center [169, 65] width 123 height 19
click at [141, 47] on span "Tax Guard" at bounding box center [148, 46] width 35 height 9
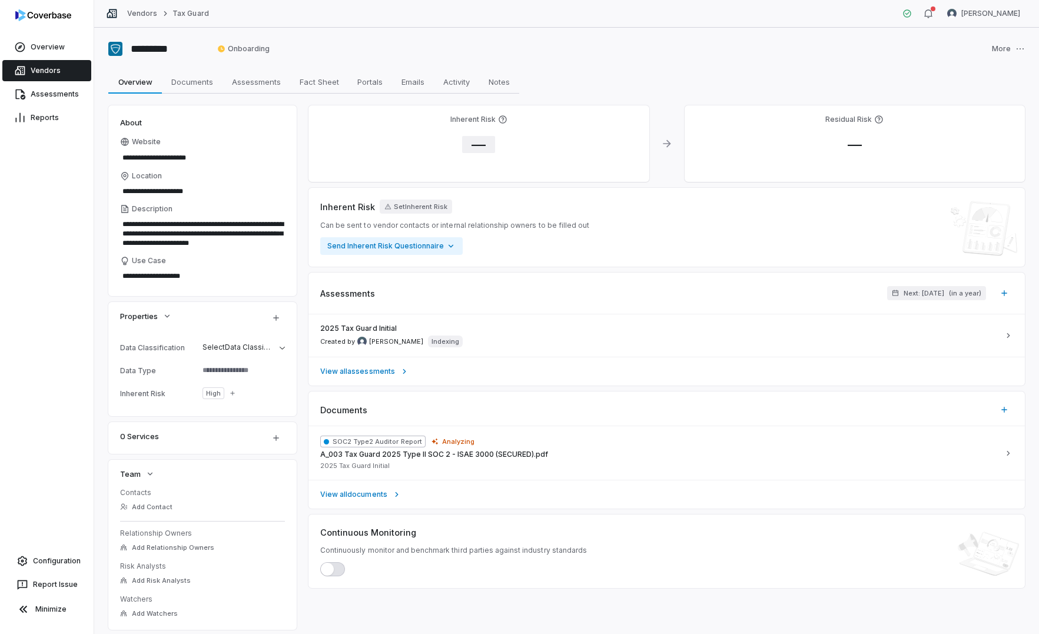
click at [483, 142] on span "—" at bounding box center [478, 144] width 33 height 17
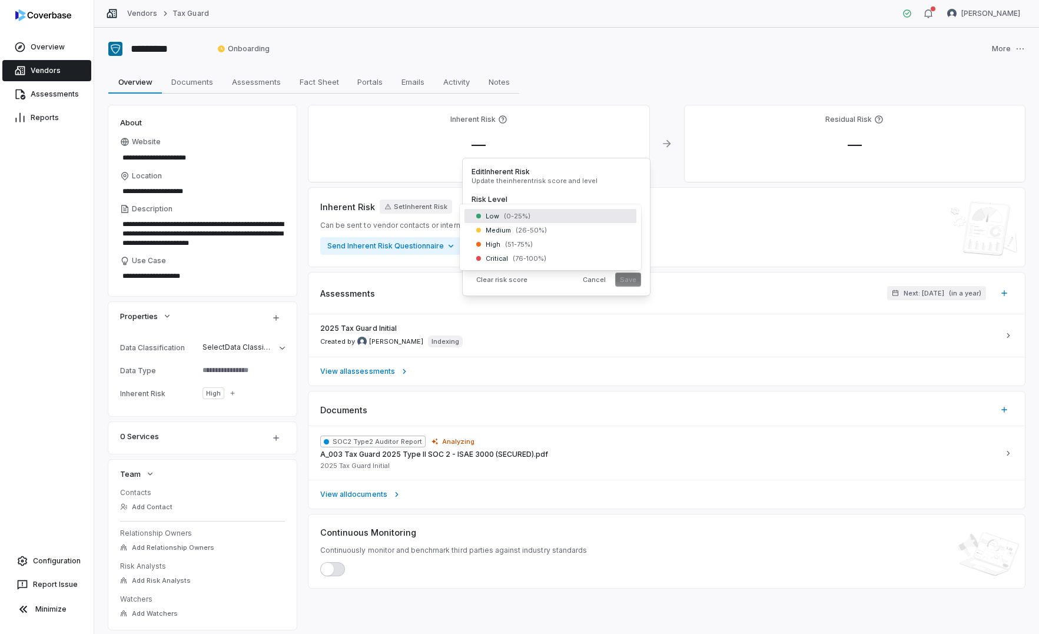
click at [528, 221] on body "**********" at bounding box center [519, 317] width 1039 height 634
click at [631, 279] on button "Save" at bounding box center [628, 280] width 26 height 14
type textarea "*"
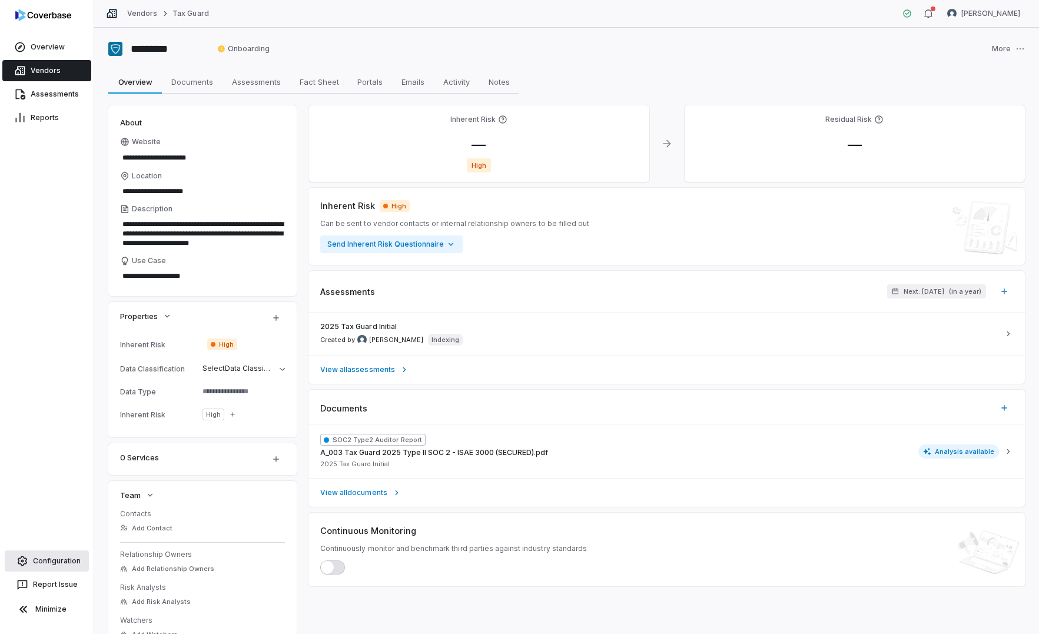
click at [59, 566] on link "Configuration" at bounding box center [47, 561] width 84 height 21
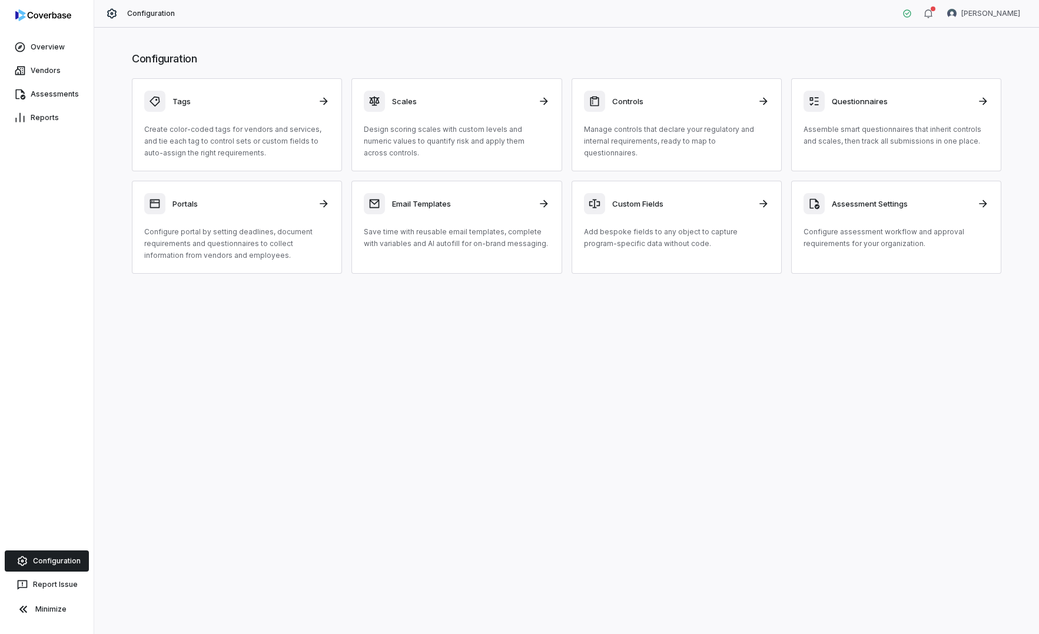
click at [414, 326] on div "Configuration Tags Create color-coded tags for vendors and services, and tie ea…" at bounding box center [566, 331] width 945 height 606
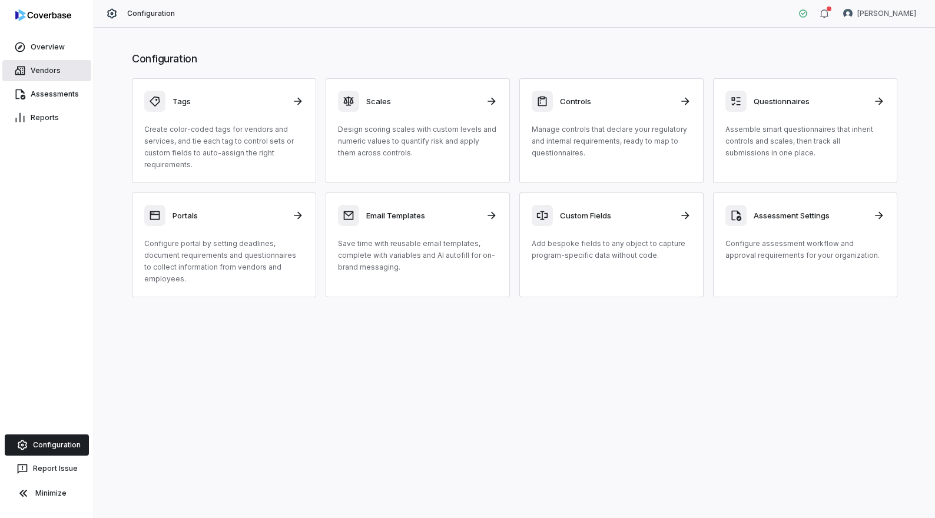
click at [48, 74] on link "Vendors" at bounding box center [46, 70] width 89 height 21
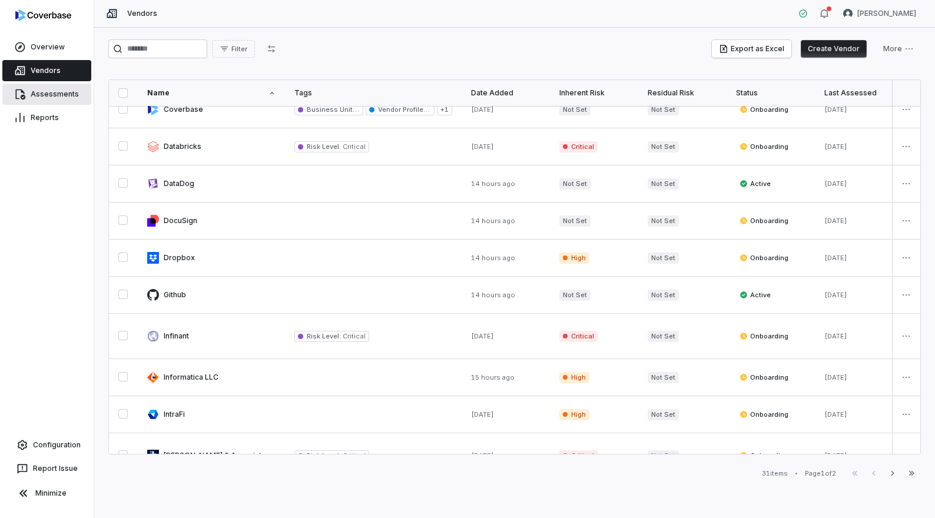
scroll to position [256, 0]
click at [58, 92] on link "Assessments" at bounding box center [46, 94] width 89 height 21
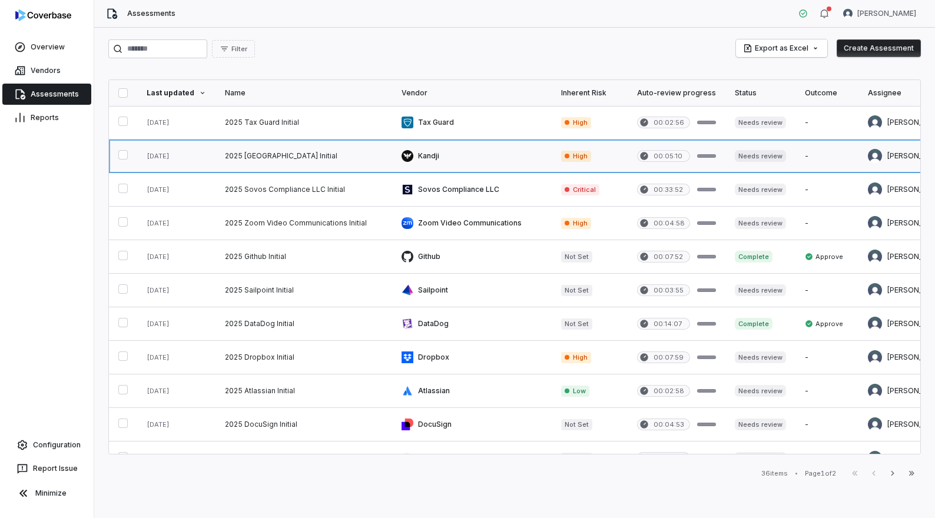
click at [525, 163] on link at bounding box center [472, 156] width 160 height 33
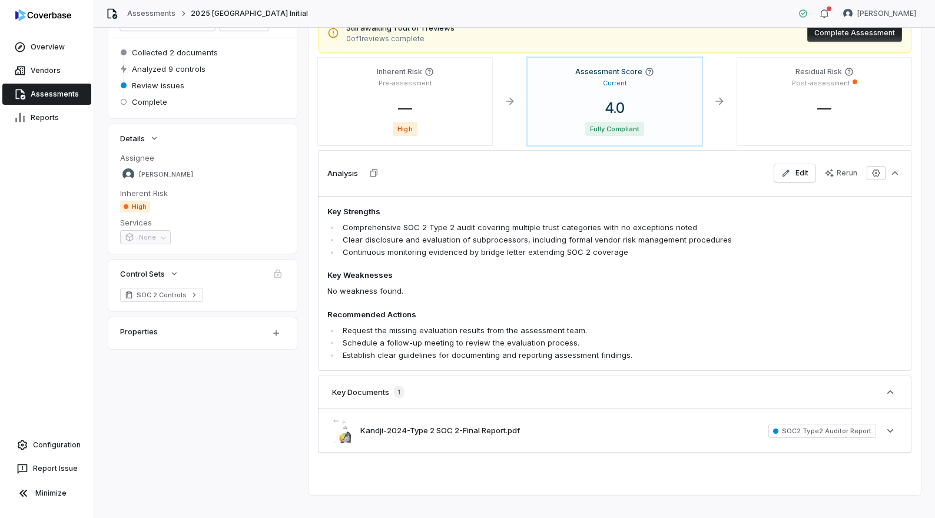
scroll to position [124, 0]
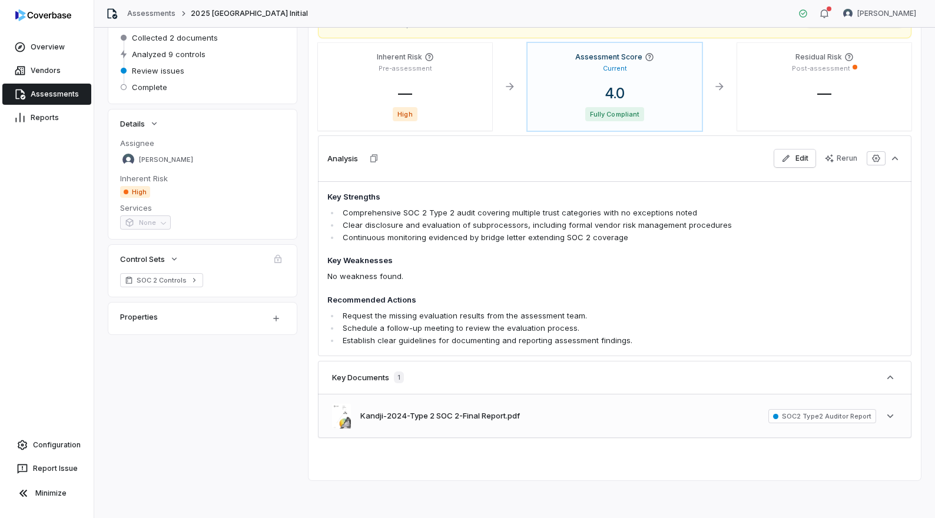
click at [671, 416] on div "Kandji-2024-Type 2 SOC 2-Final Report.pdf SOC2 Type2 Auditor Report See more" at bounding box center [614, 415] width 593 height 43
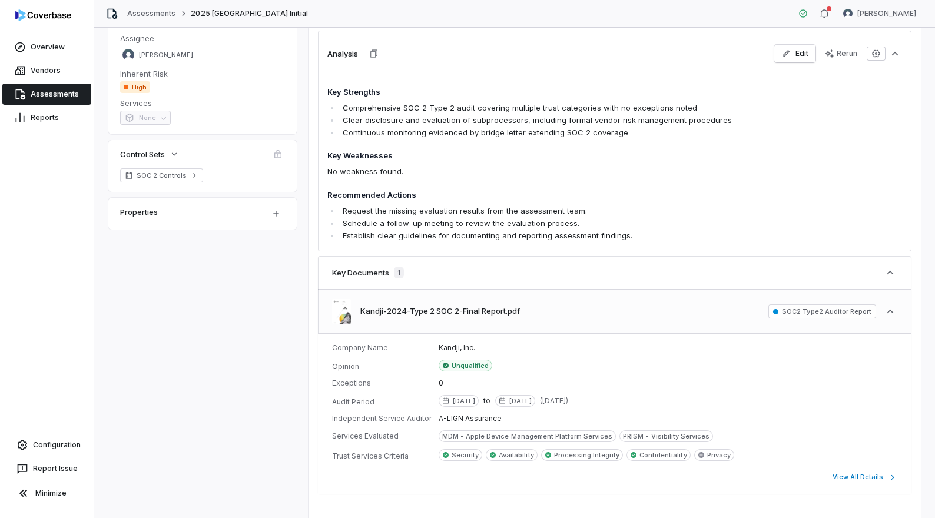
scroll to position [284, 0]
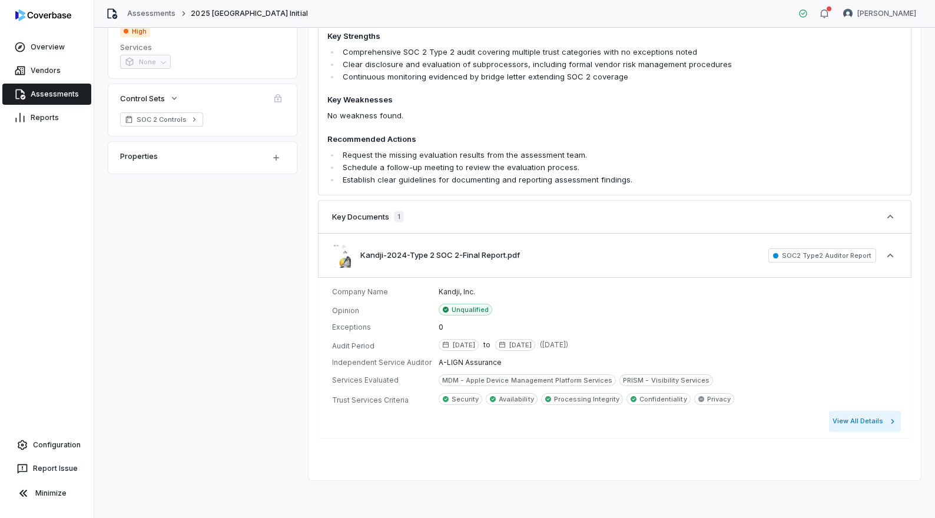
click at [853, 420] on button "View All Details" at bounding box center [865, 421] width 72 height 21
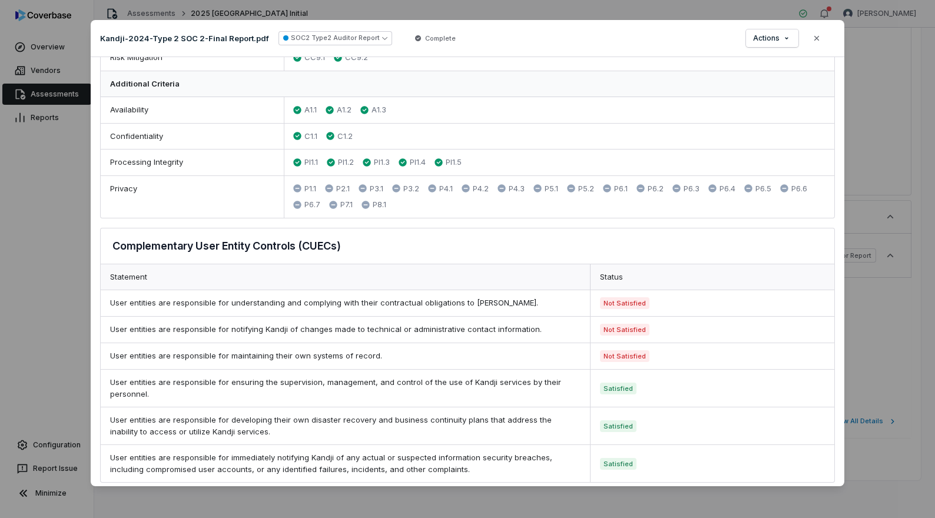
scroll to position [613, 0]
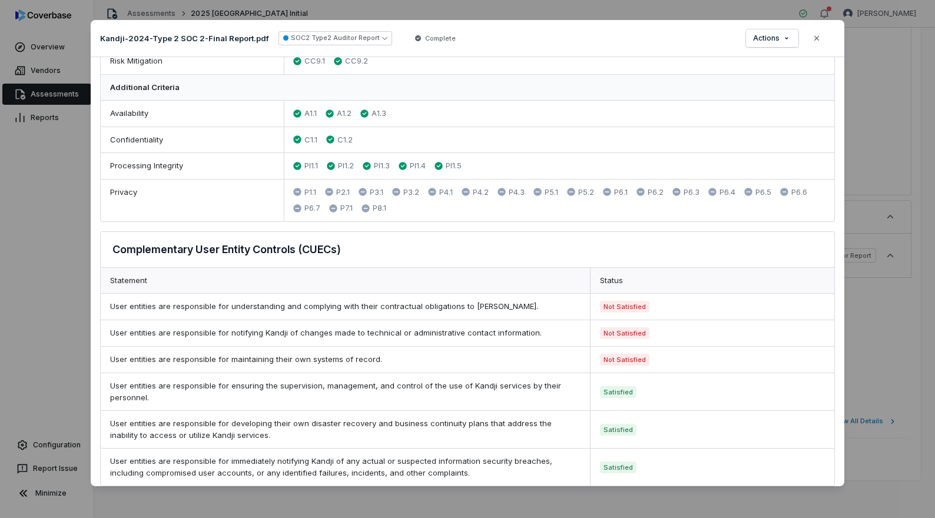
click at [772, 49] on div "Kandji-2024-Type 2 SOC 2-Final Report.pdf SOC2 Type2 Auditor Report Complete Ac…" at bounding box center [468, 38] width 754 height 37
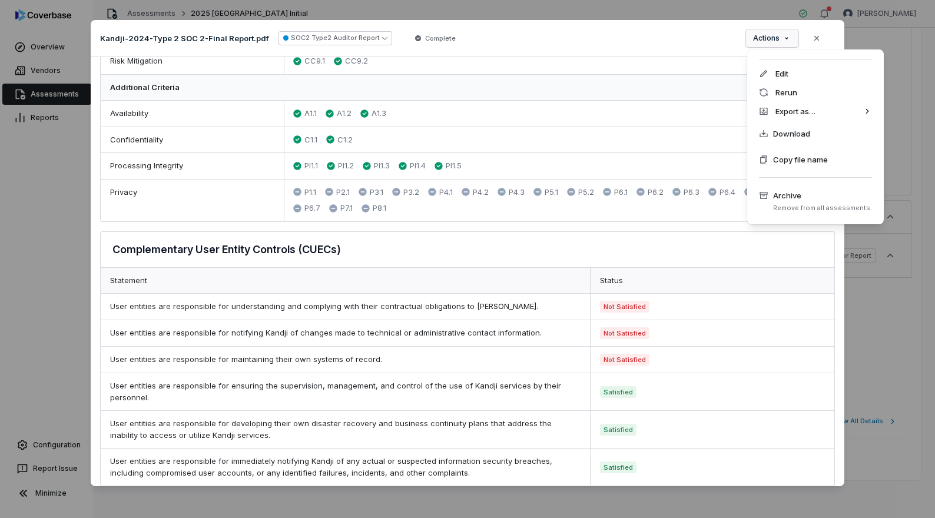
click at [774, 42] on div "Document Preview [GEOGRAPHIC_DATA]-2024-Type 2 SOC 2-Final Report.pdf SOC2 Type…" at bounding box center [467, 259] width 935 height 516
click at [725, 111] on div "PDF" at bounding box center [699, 111] width 85 height 19
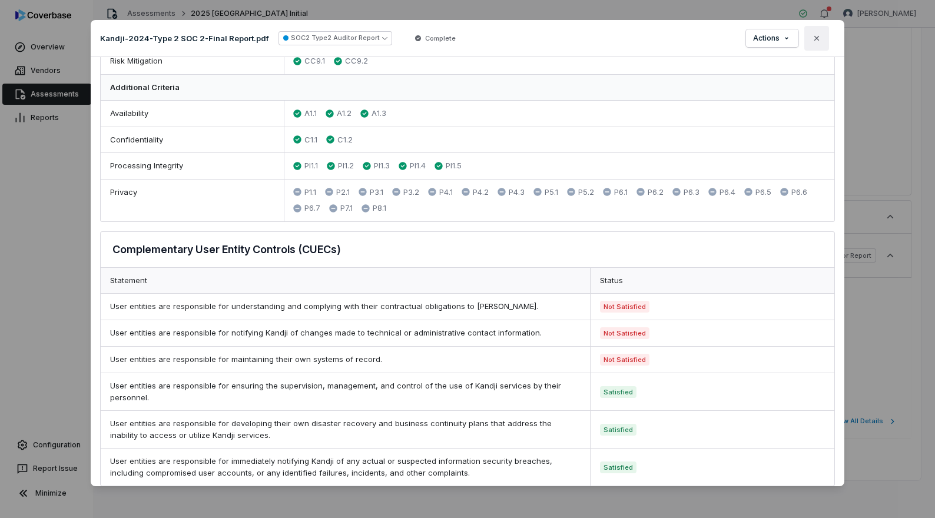
click at [816, 38] on icon "button" at bounding box center [816, 37] width 5 height 5
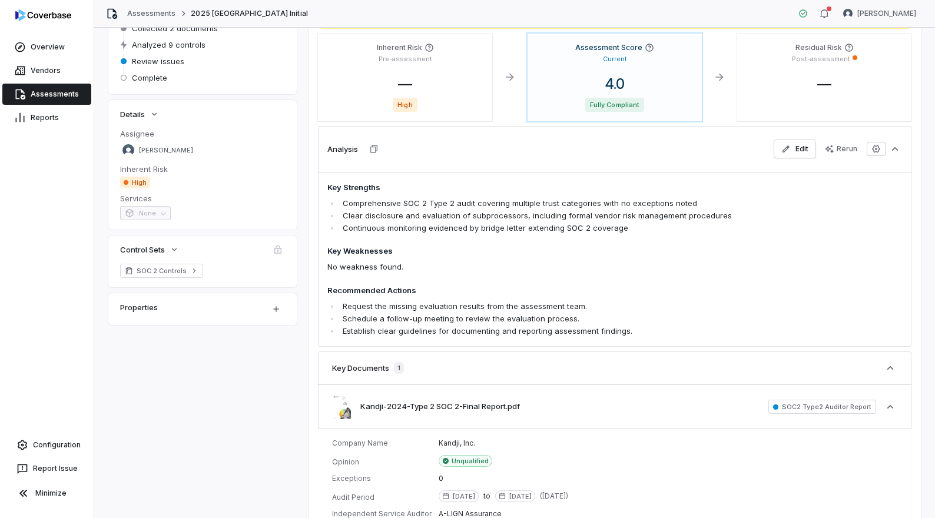
scroll to position [42, 0]
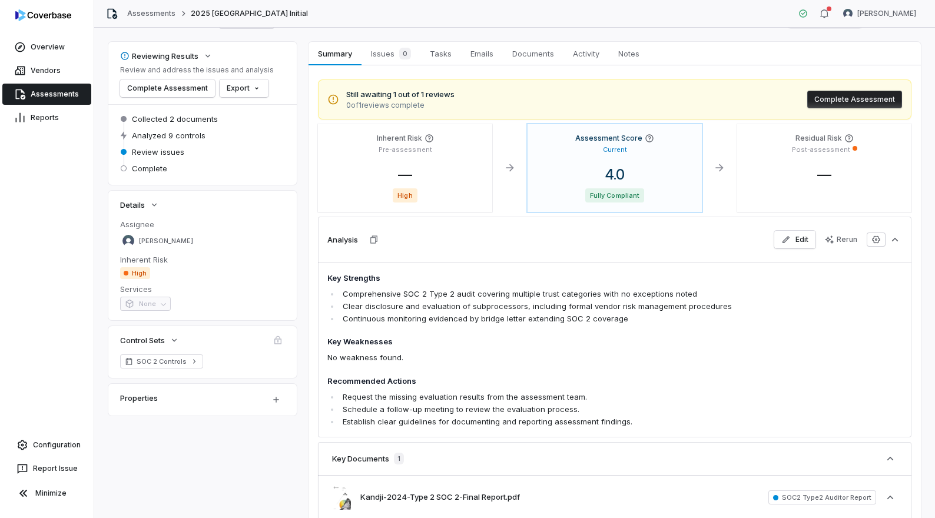
click at [45, 87] on link "Assessments" at bounding box center [46, 94] width 89 height 21
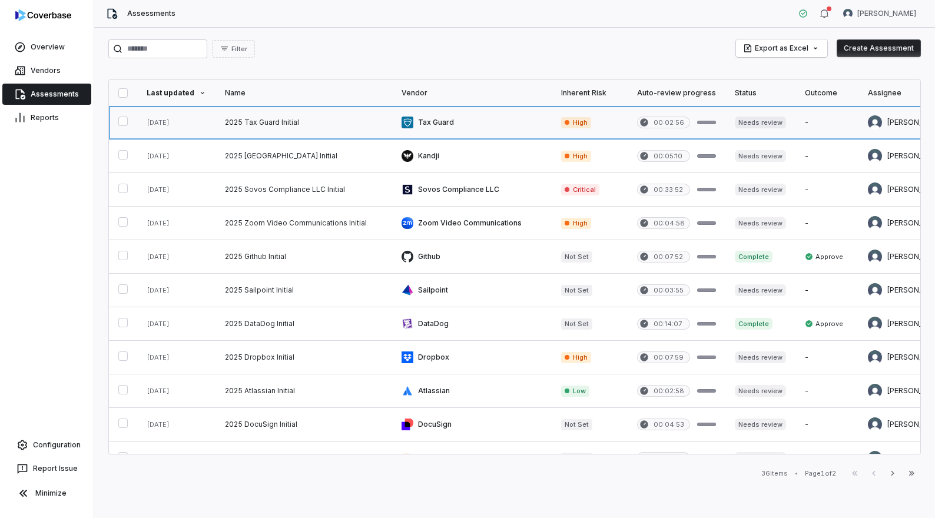
click at [522, 121] on link at bounding box center [472, 122] width 160 height 33
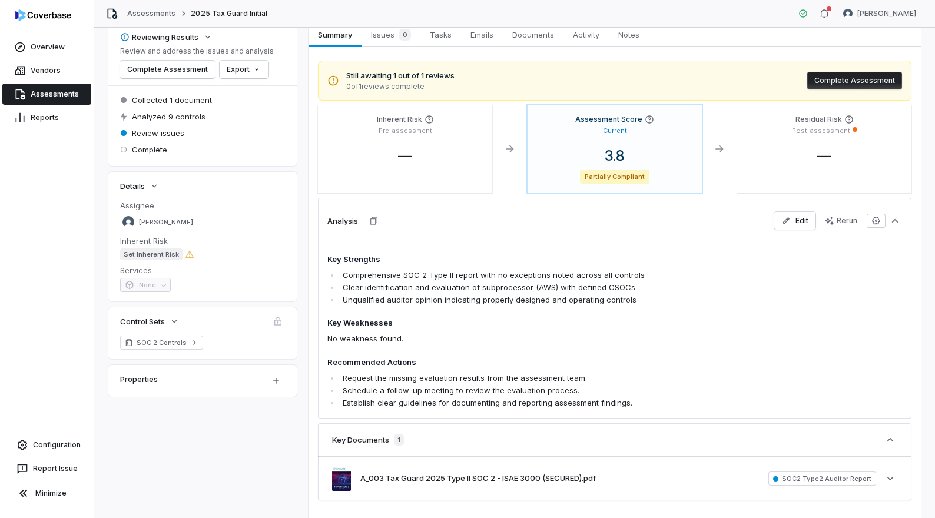
scroll to position [124, 0]
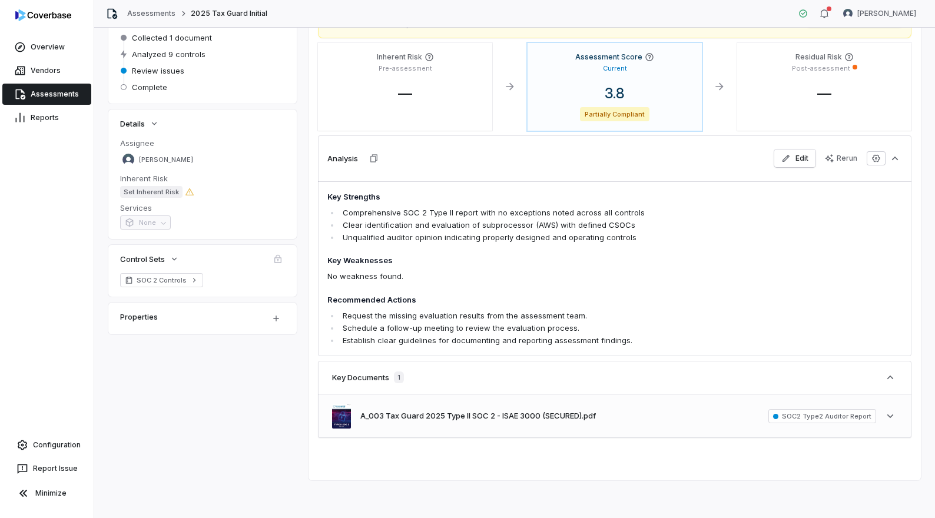
click at [664, 414] on div "A_003 Tax Guard 2025 Type II SOC 2 - ISAE 3000 (SECURED).pdf SOC2 Type2 Auditor…" at bounding box center [614, 415] width 593 height 43
click at [648, 113] on span "Partially Compliant" at bounding box center [615, 114] width 70 height 14
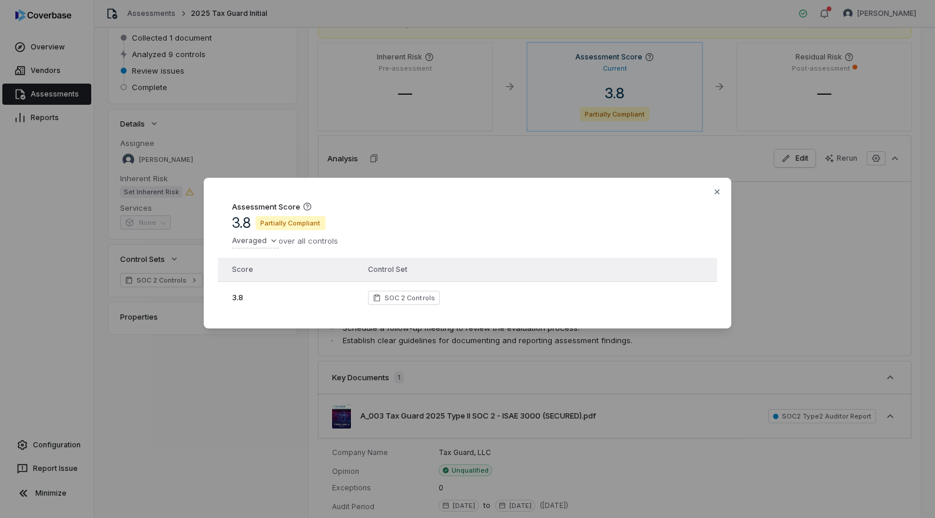
click at [710, 193] on div "Assessment Score 3.8 Partially Compliant Averaged over all controls" at bounding box center [467, 225] width 499 height 66
click at [715, 193] on icon "button" at bounding box center [717, 191] width 5 height 5
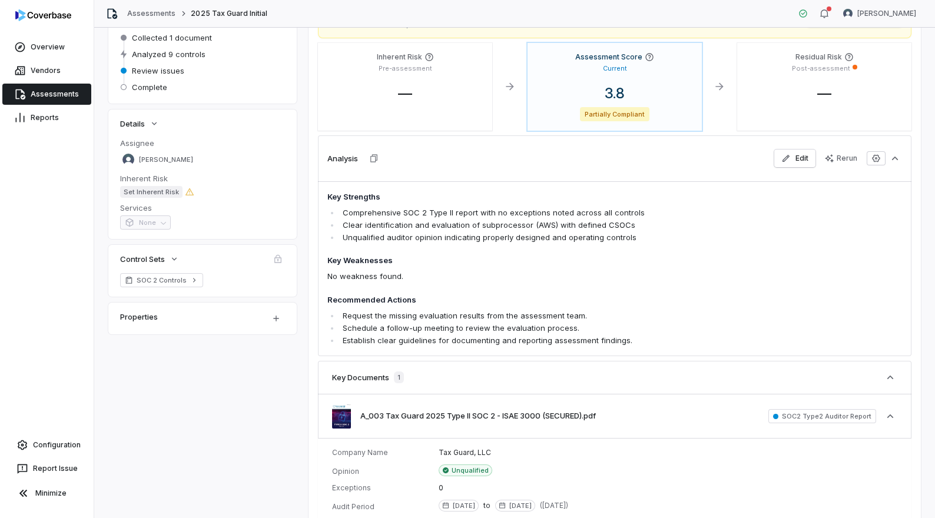
scroll to position [284, 0]
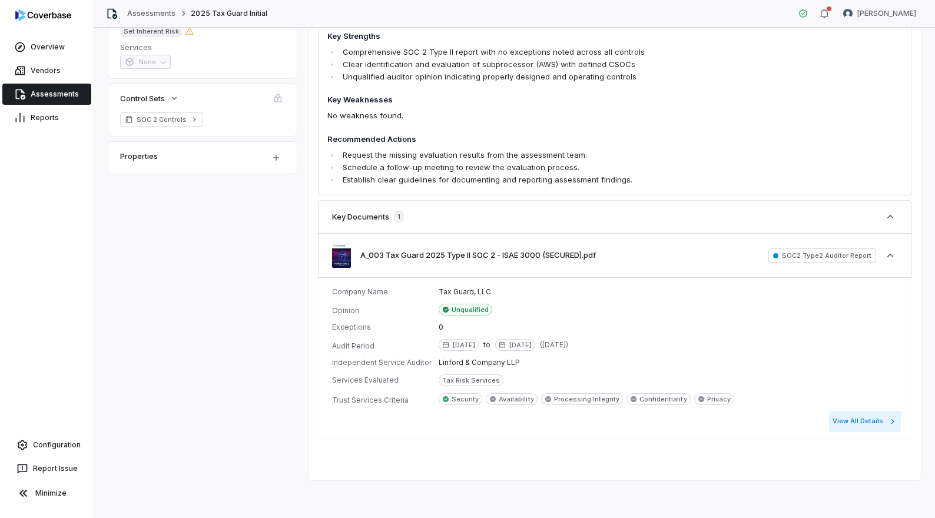
click at [854, 424] on button "View All Details" at bounding box center [865, 421] width 72 height 21
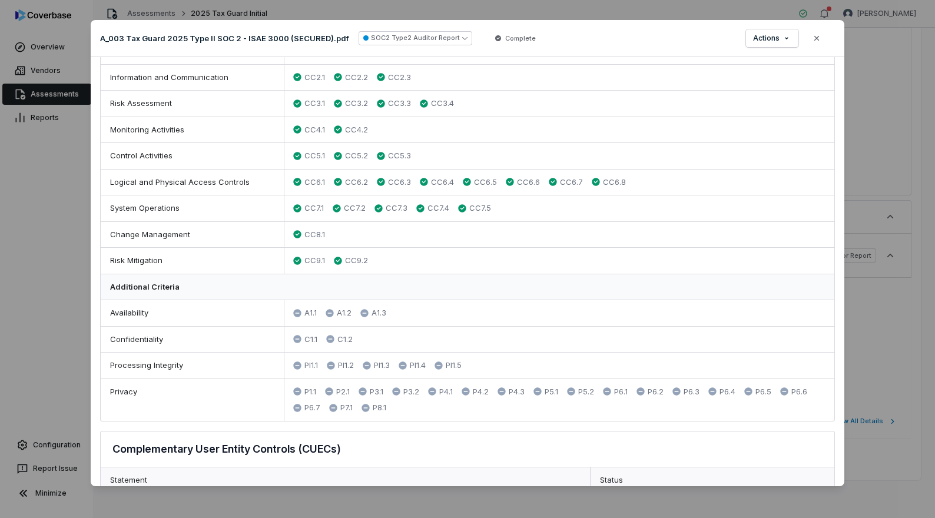
scroll to position [401, 0]
click at [784, 42] on div "Document Preview A_003 Tax Guard 2025 Type II SOC 2 - ISAE 3000 (SECURED).pdf S…" at bounding box center [467, 259] width 935 height 516
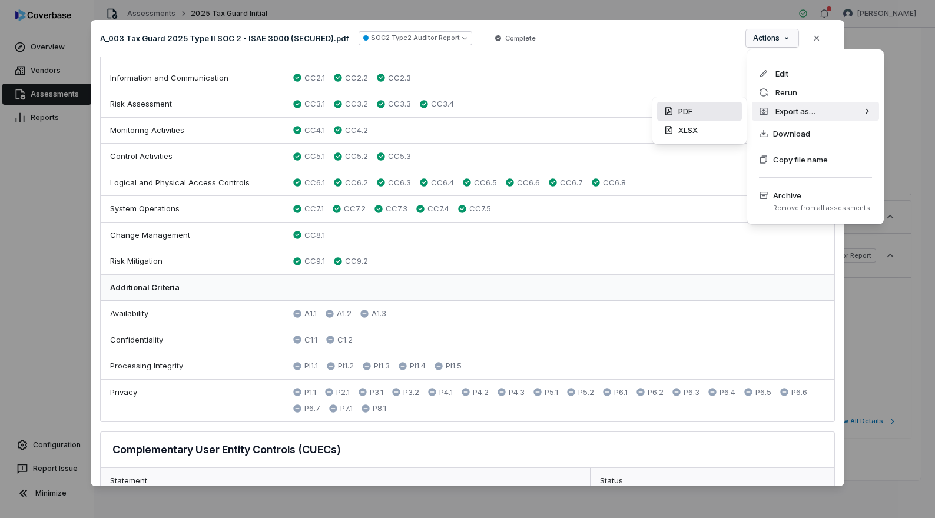
click at [728, 117] on div "PDF" at bounding box center [699, 111] width 85 height 19
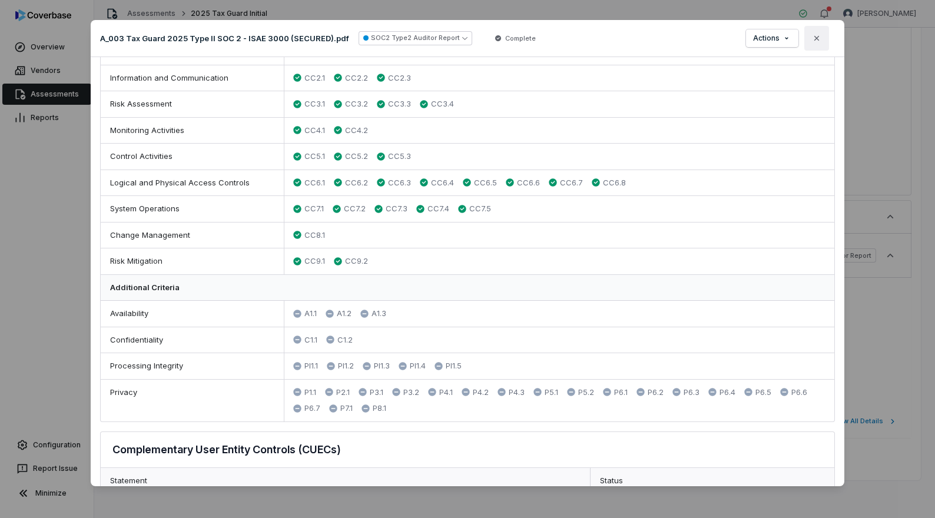
click at [818, 39] on icon "button" at bounding box center [816, 37] width 5 height 5
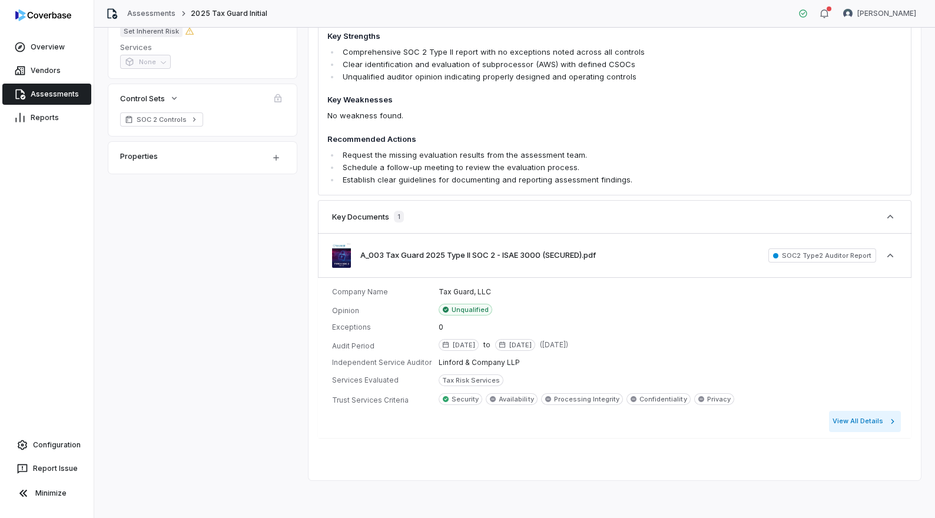
click at [871, 416] on button "View All Details" at bounding box center [865, 421] width 72 height 21
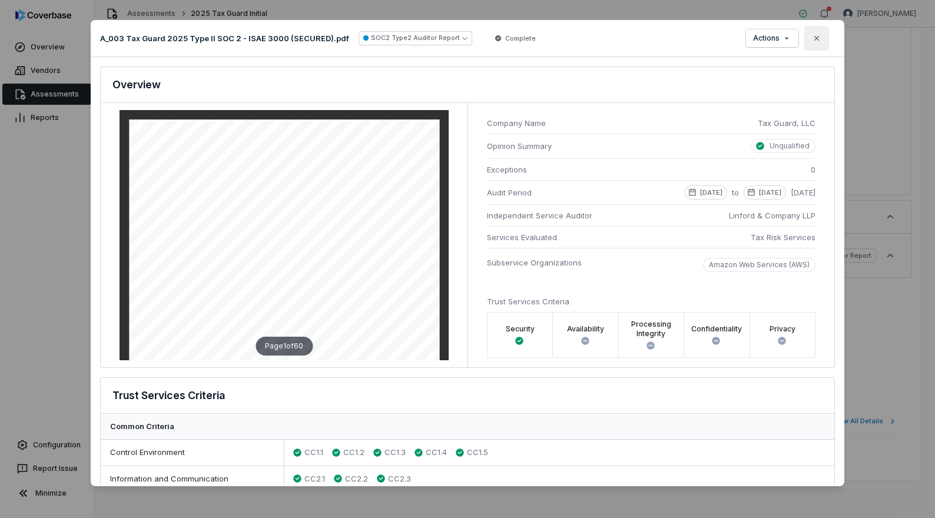
click at [823, 42] on button "Close" at bounding box center [816, 38] width 25 height 25
